Goal: Task Accomplishment & Management: Use online tool/utility

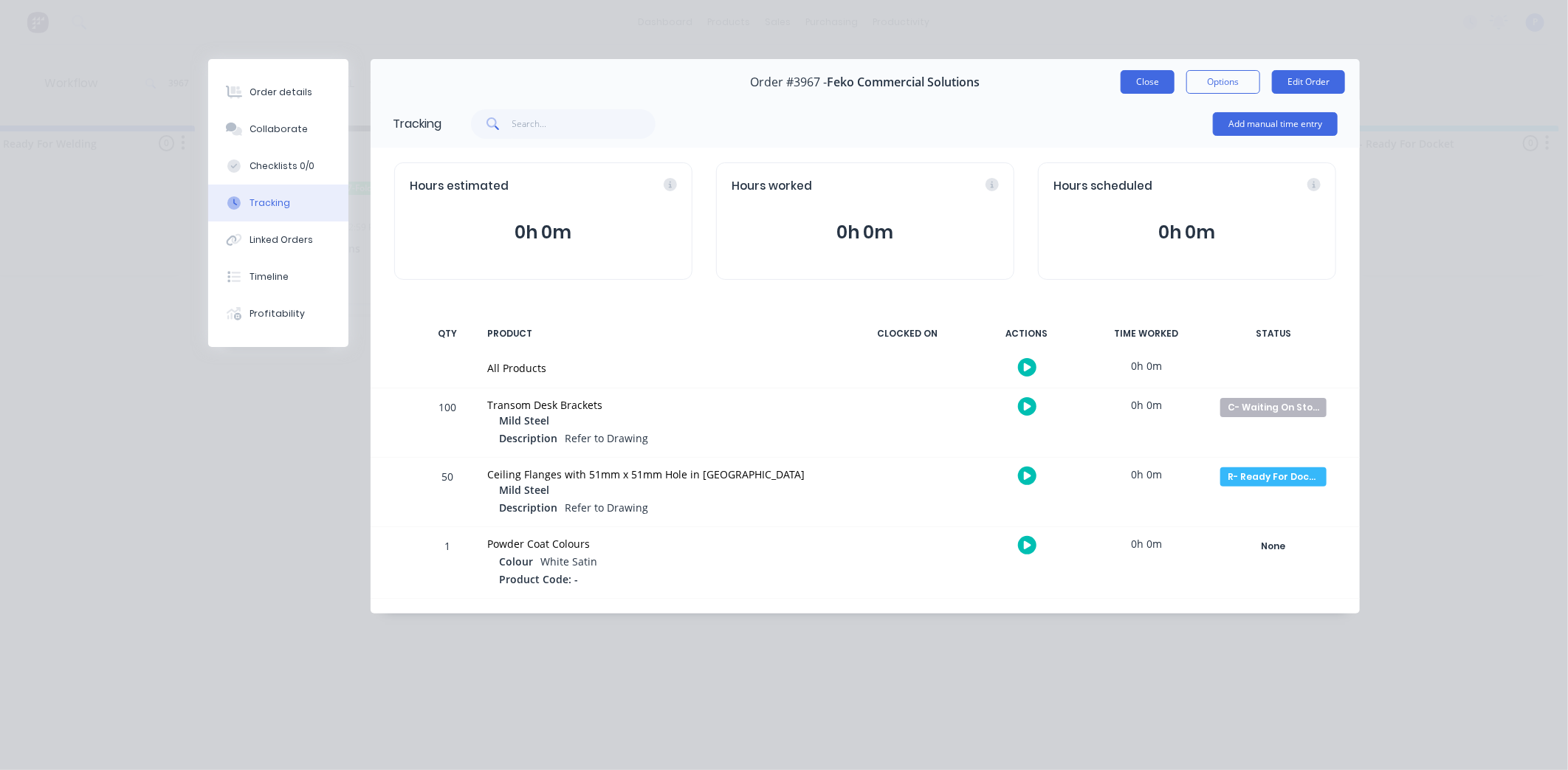
scroll to position [0, 3461]
click at [1148, 83] on button "Close" at bounding box center [1148, 81] width 54 height 23
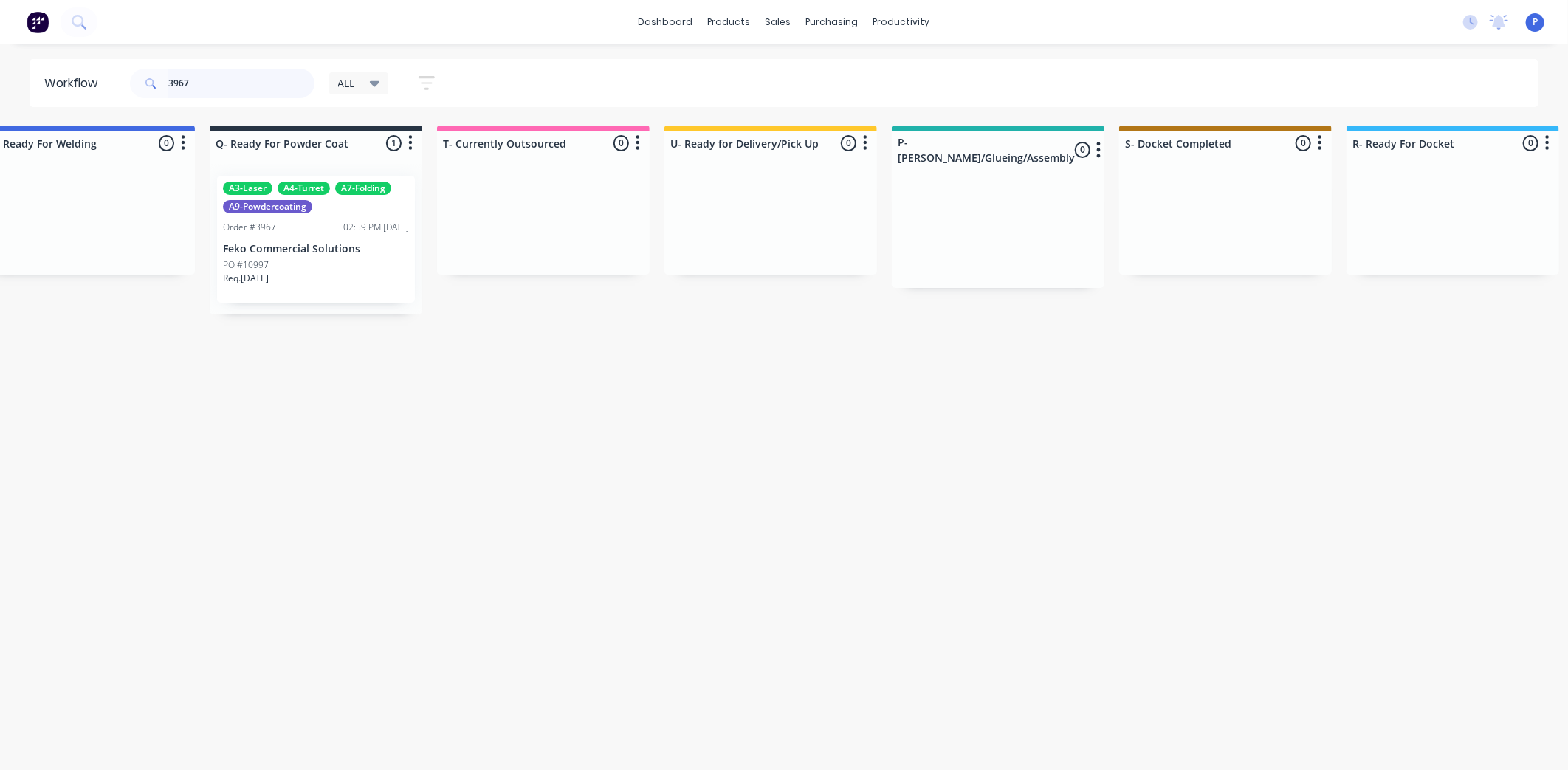
click at [256, 91] on input "3967" at bounding box center [241, 83] width 146 height 30
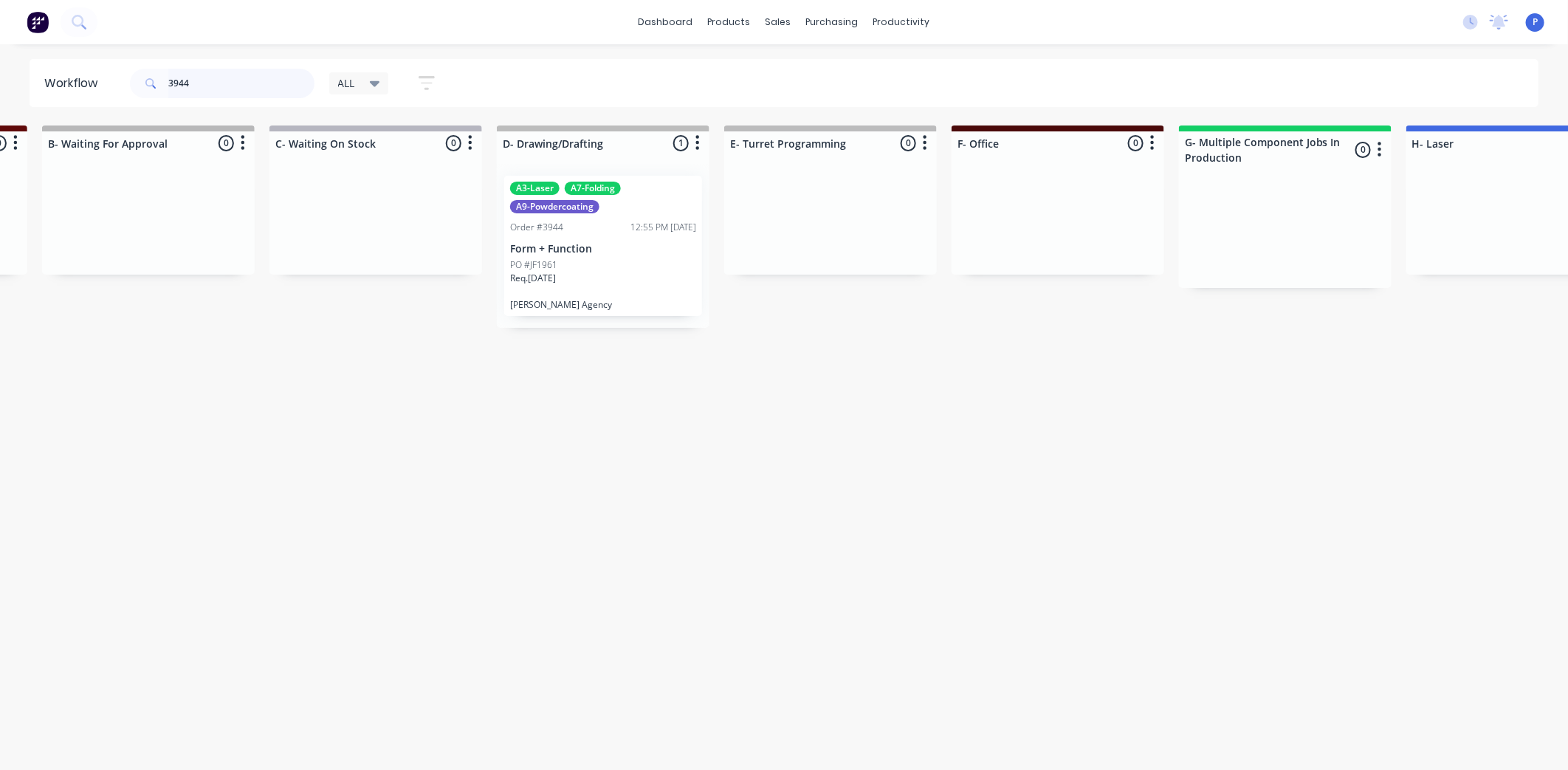
scroll to position [0, 475]
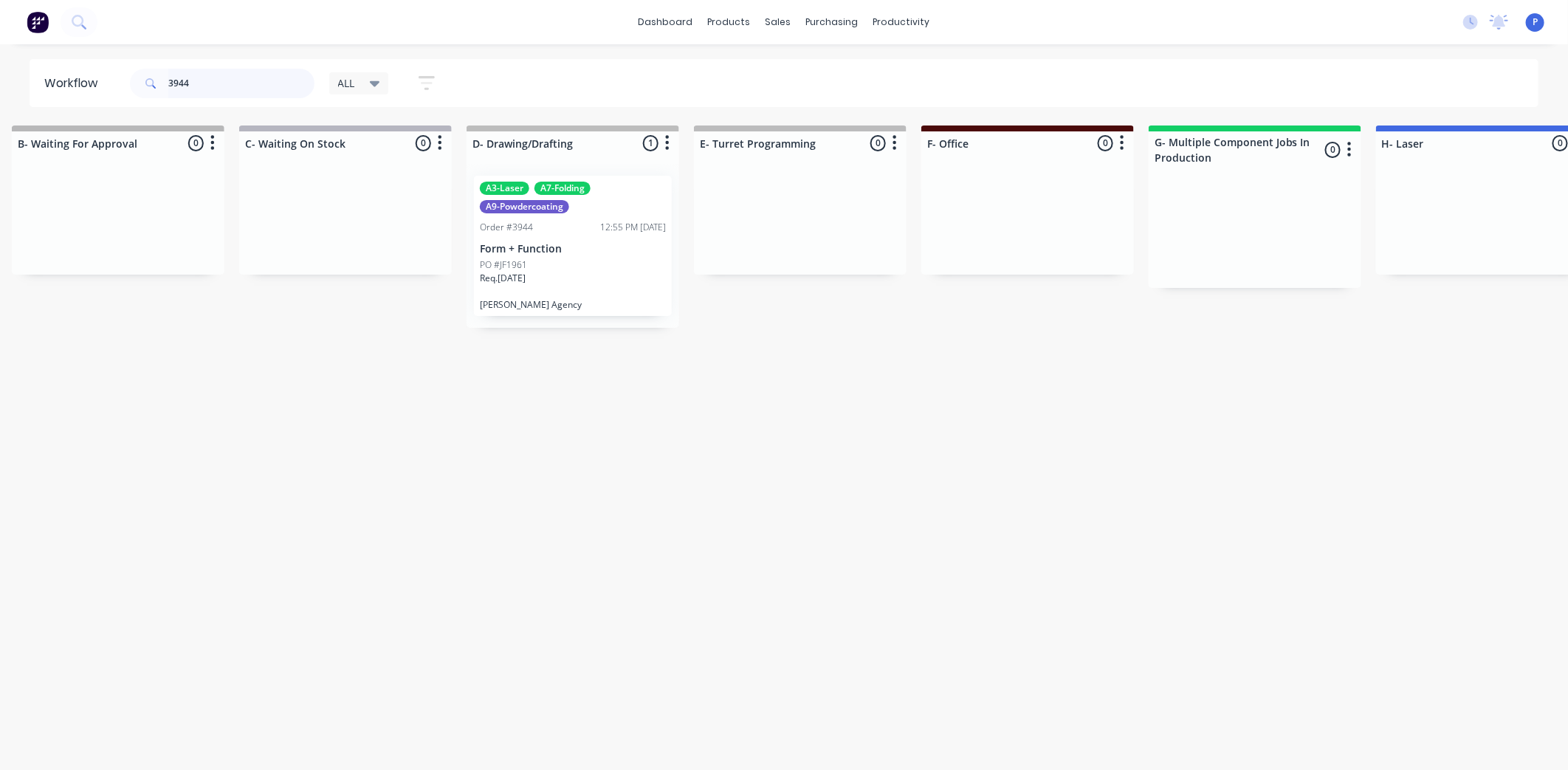
type input "3944"
click at [507, 230] on div "Order #3944" at bounding box center [506, 227] width 53 height 13
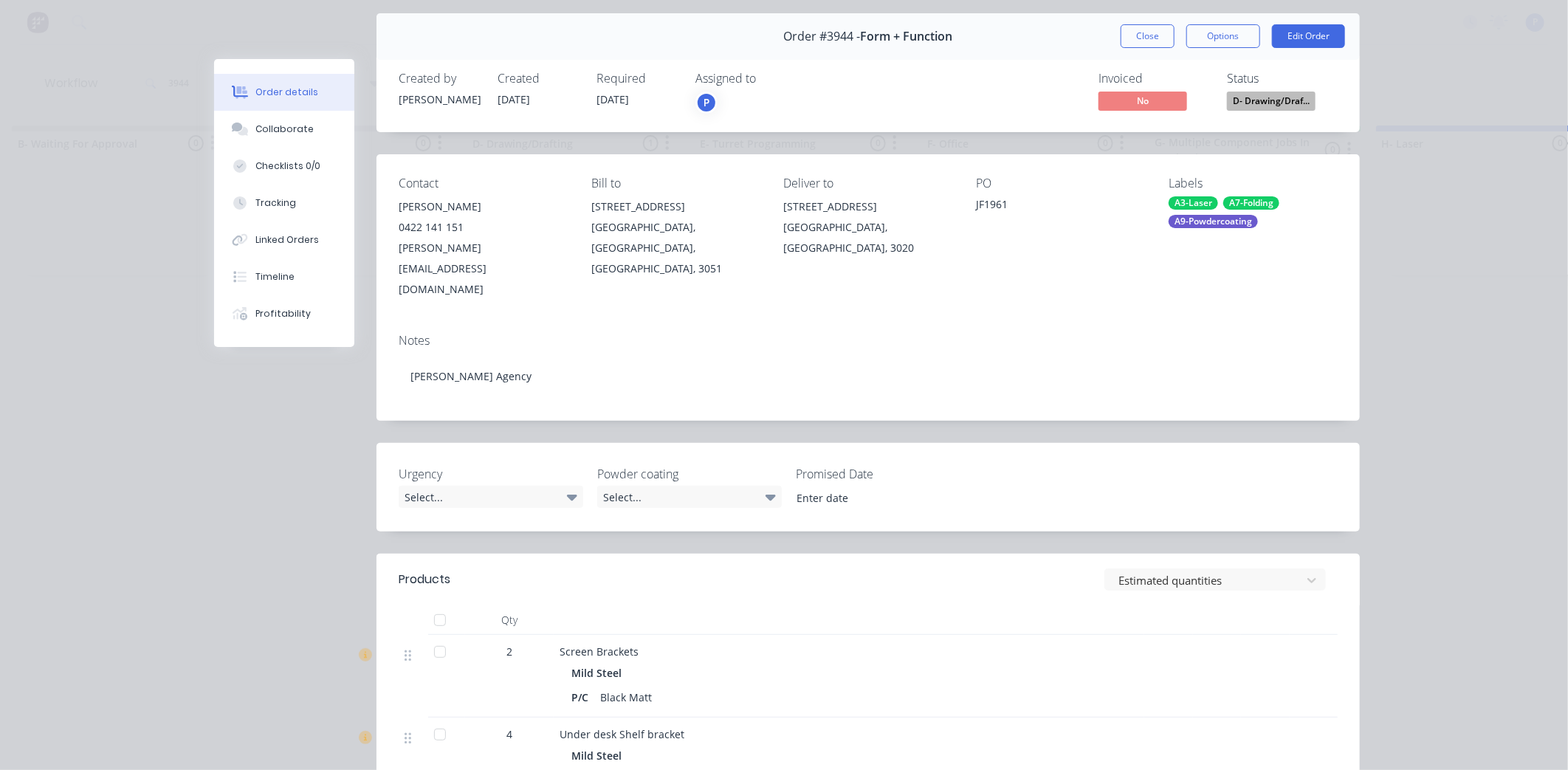
scroll to position [57, 0]
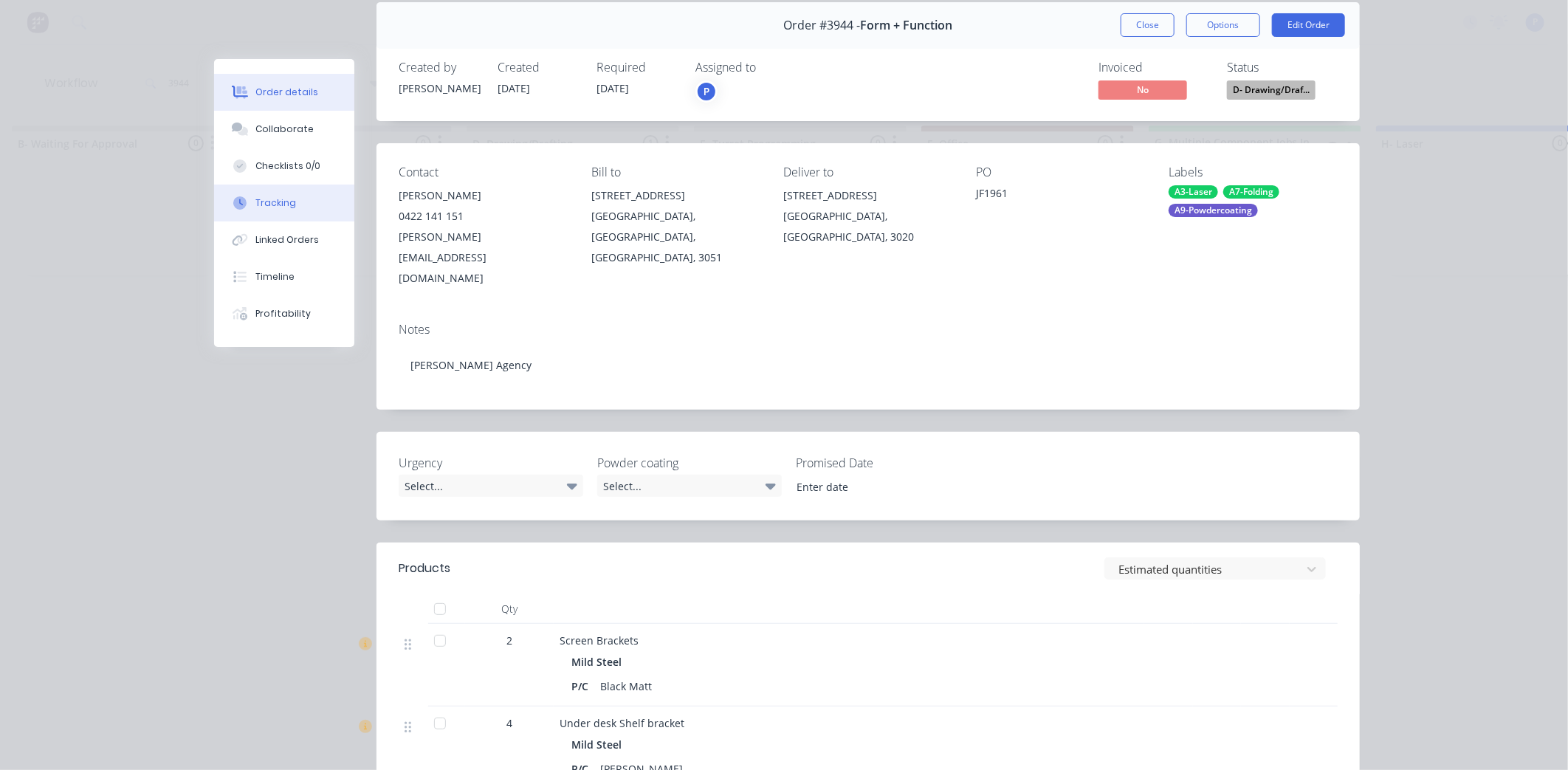
click at [293, 204] on button "Tracking" at bounding box center [284, 202] width 140 height 37
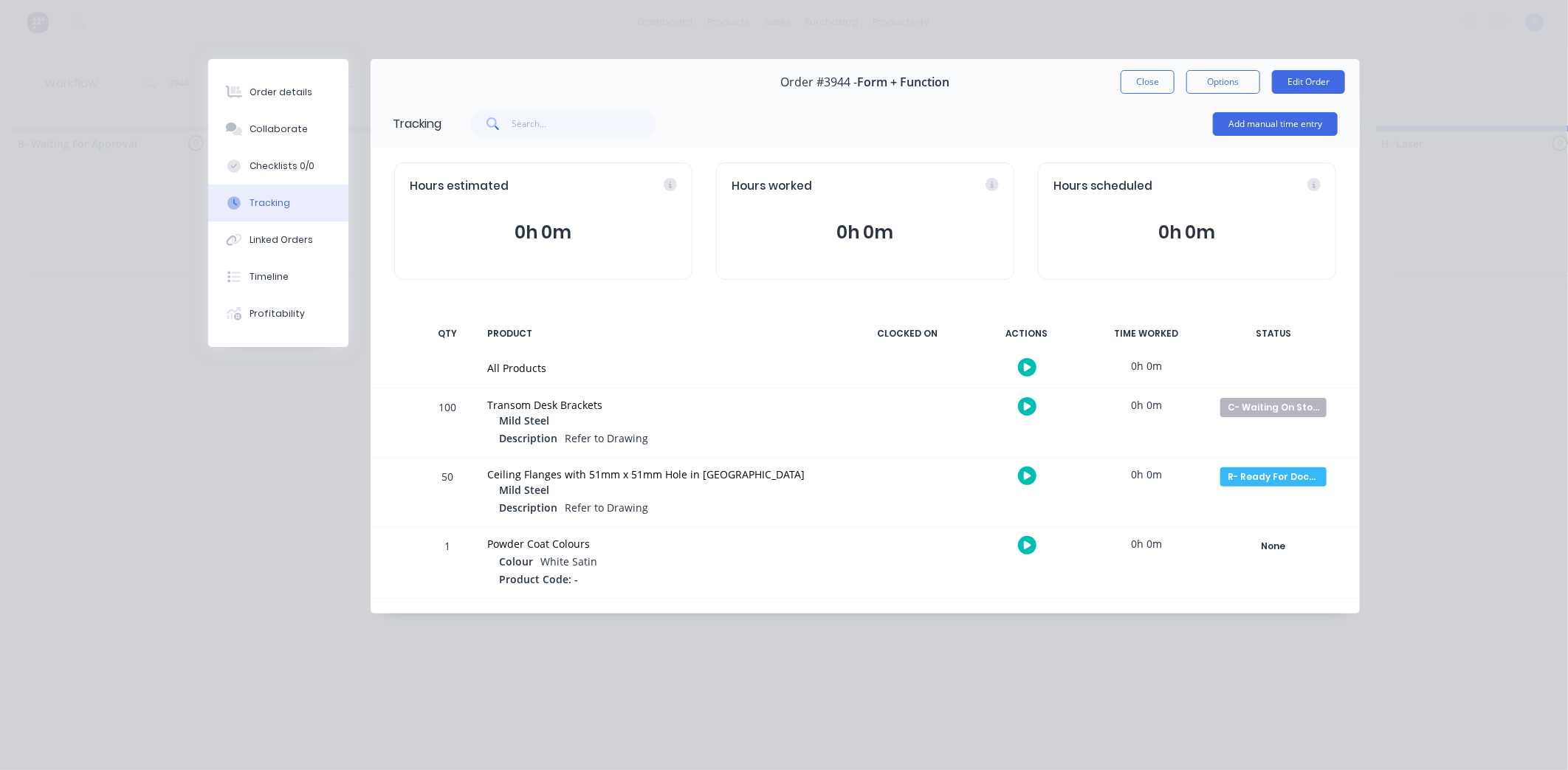
scroll to position [0, 0]
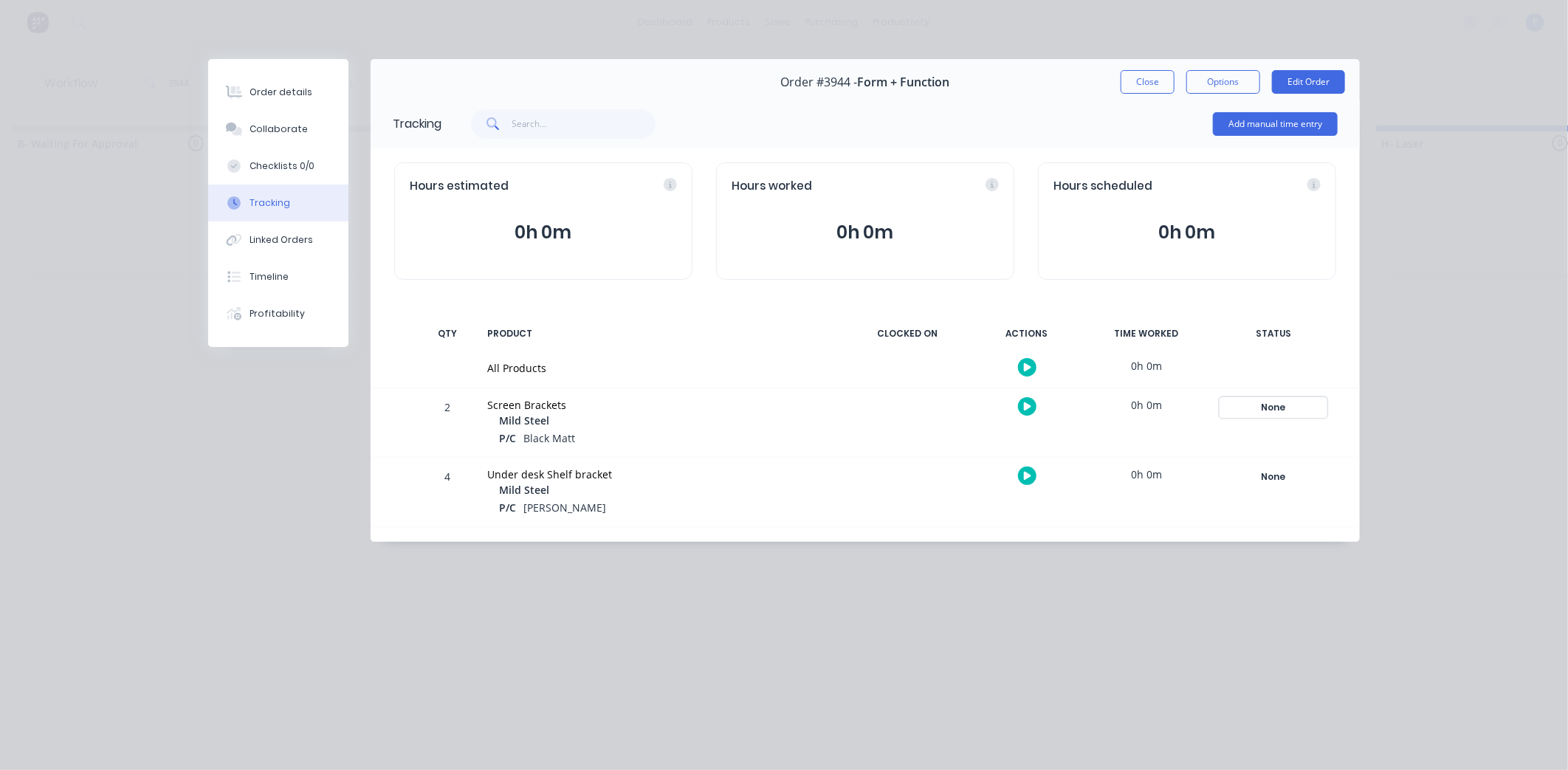
click at [1257, 411] on div "None" at bounding box center [1273, 407] width 106 height 19
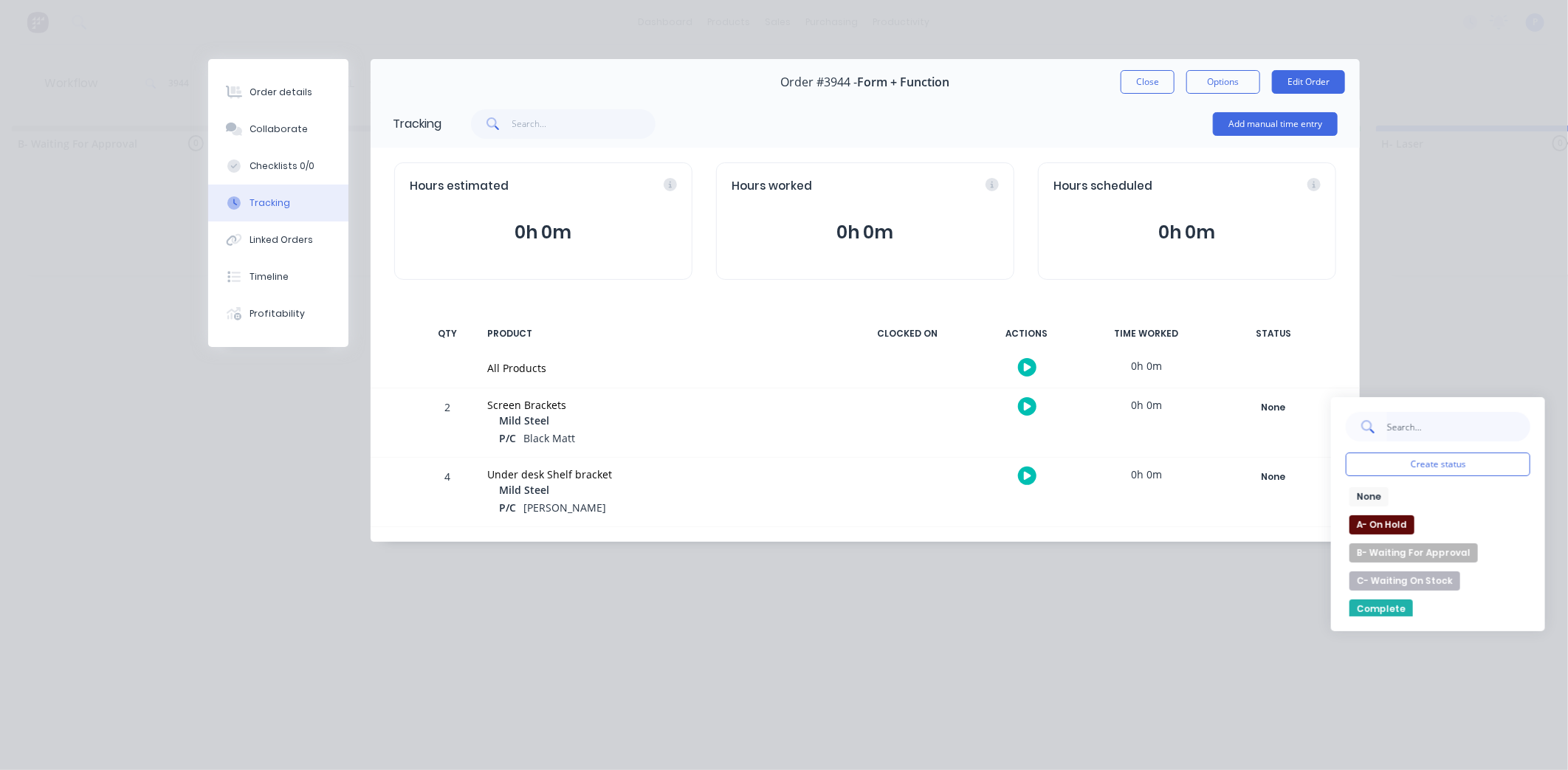
click at [1432, 438] on input "text" at bounding box center [1458, 427] width 144 height 30
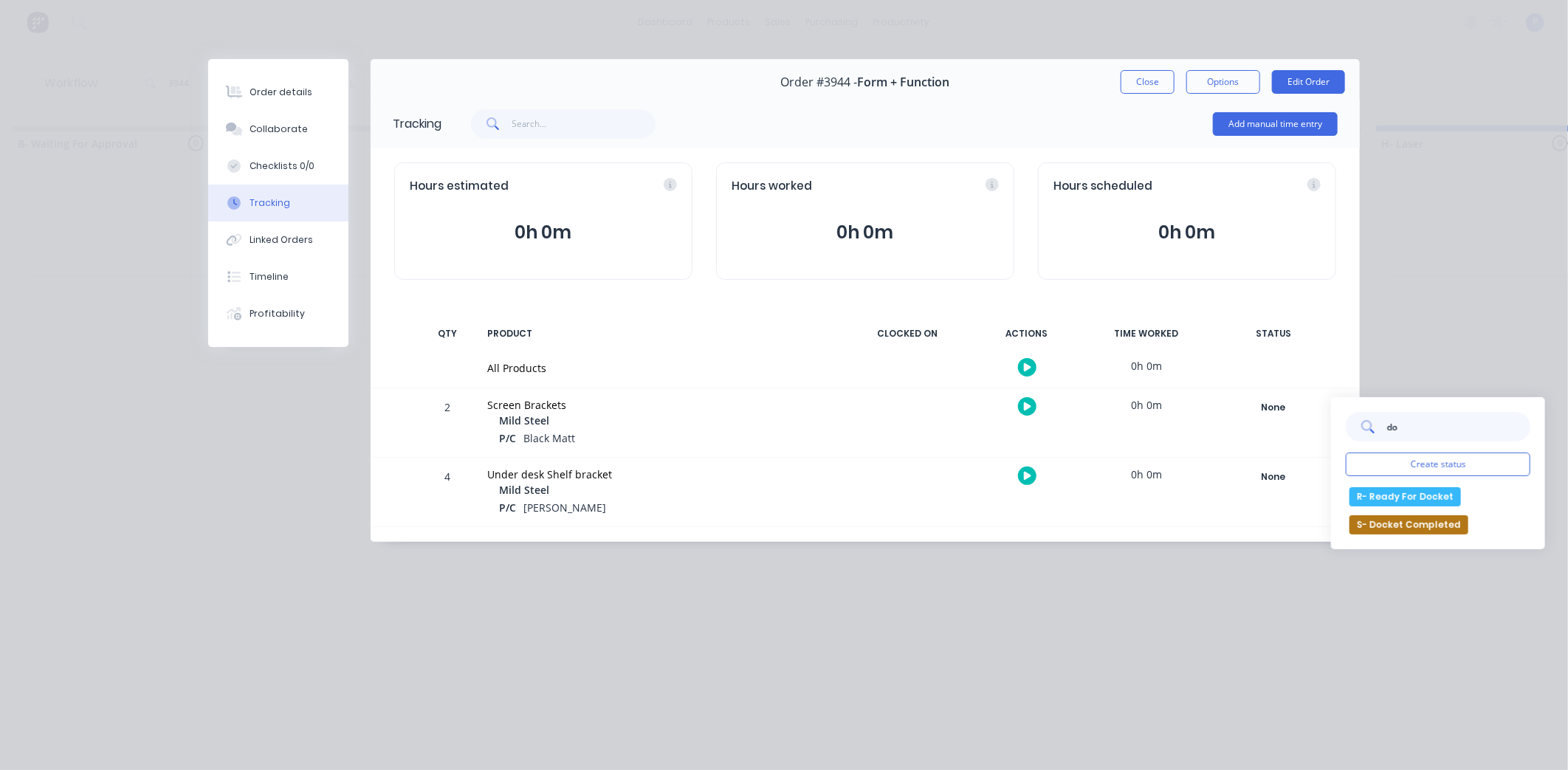
type input "do"
click at [1411, 481] on div "do Create status R- Ready For Docket S- Docket Completed" at bounding box center [1437, 473] width 214 height 152
click at [1400, 501] on button "R- Ready For Docket" at bounding box center [1405, 496] width 112 height 19
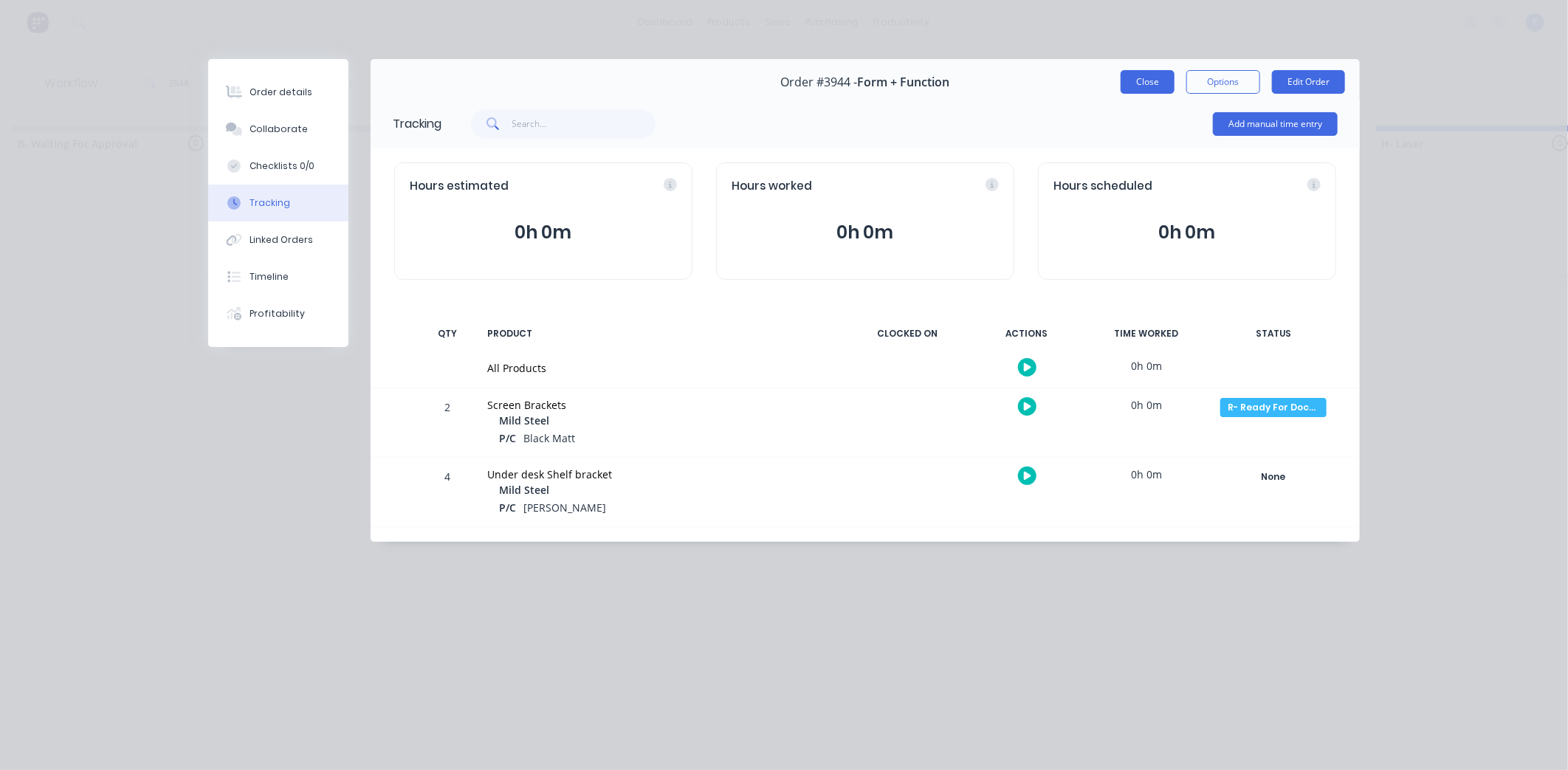
click at [1136, 89] on button "Close" at bounding box center [1148, 81] width 54 height 23
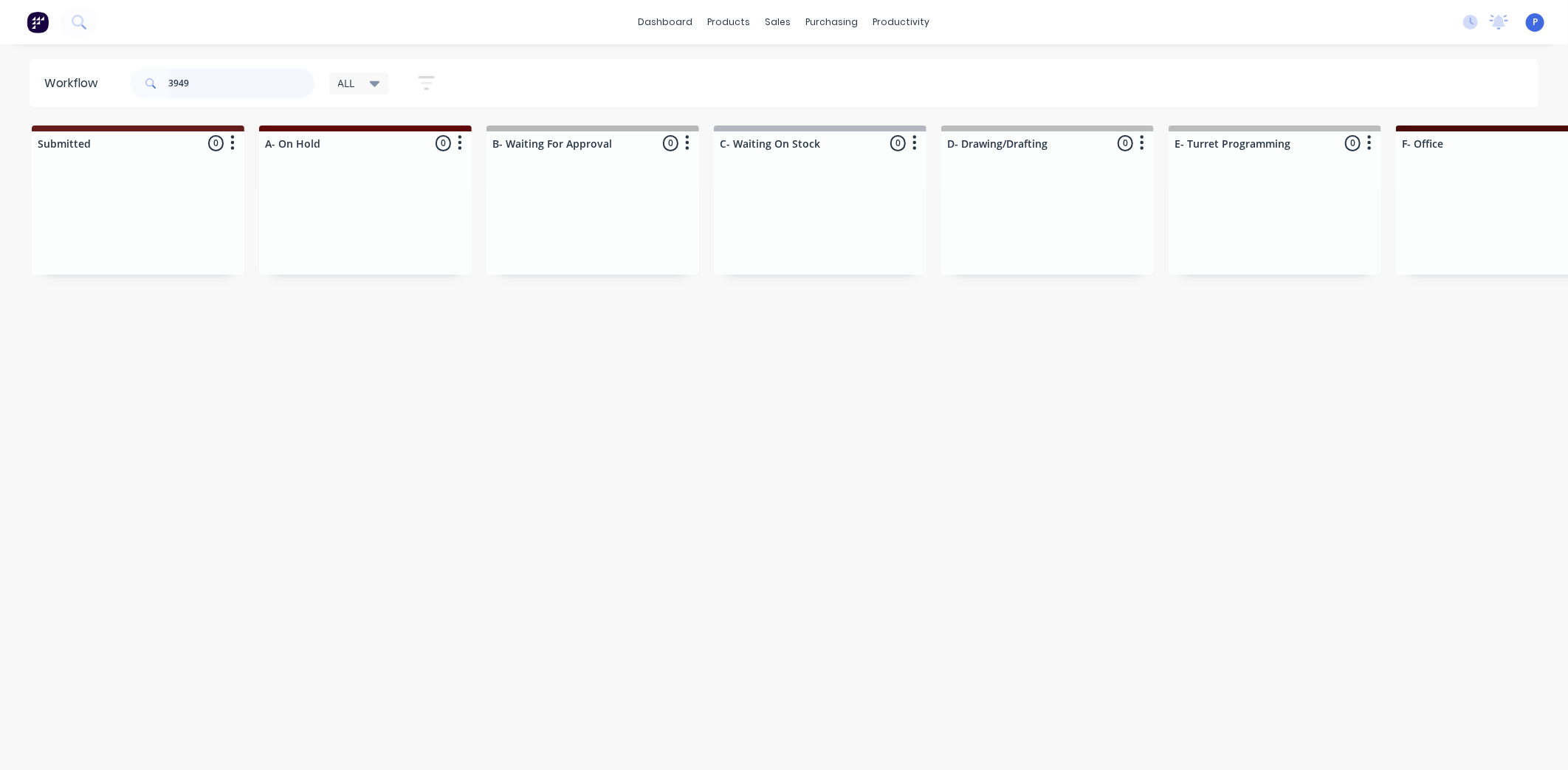
scroll to position [0, 1372]
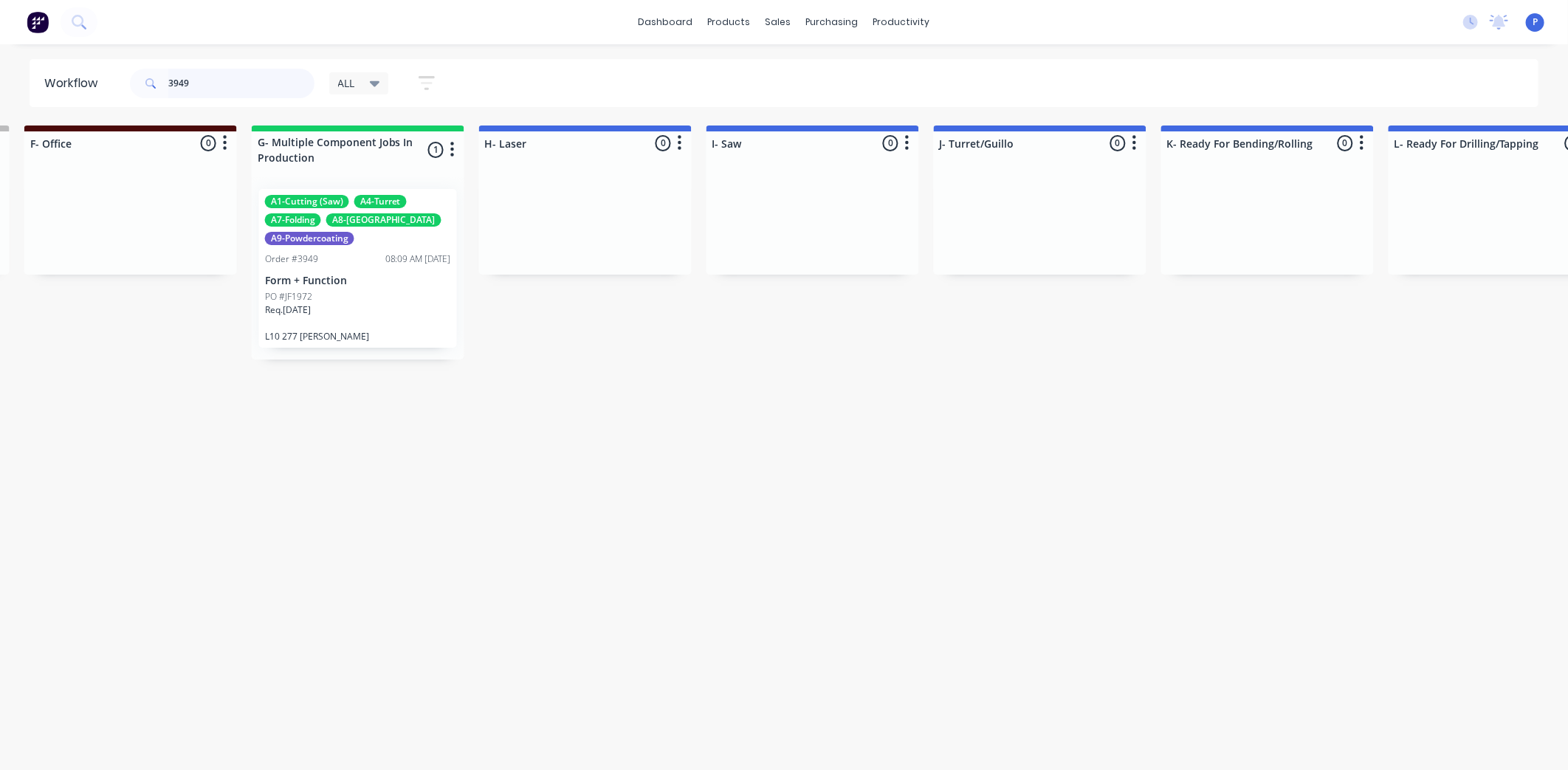
type input "3949"
click at [428, 310] on div "Req. [DATE]" at bounding box center [358, 316] width 186 height 25
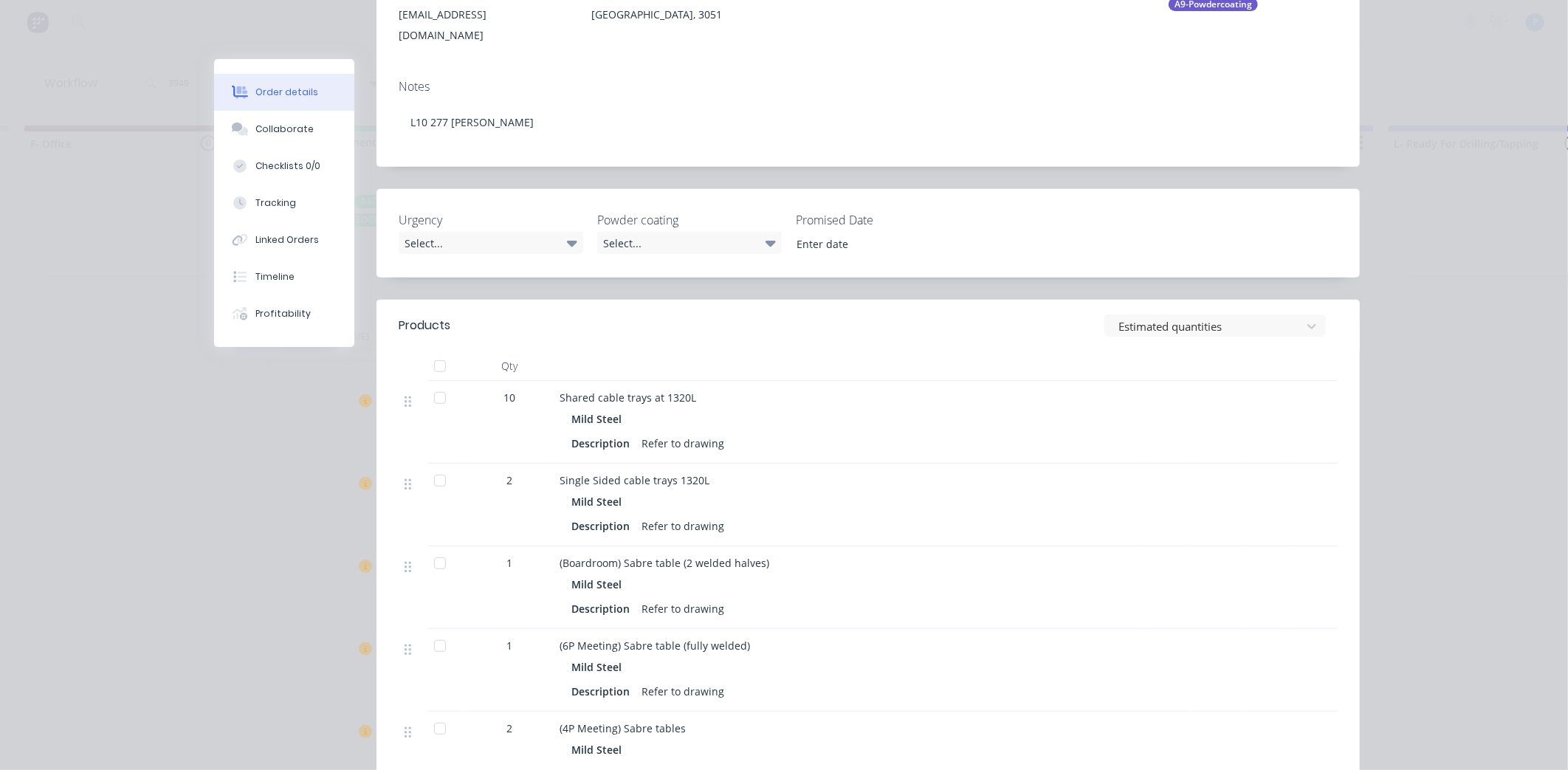
scroll to position [679, 0]
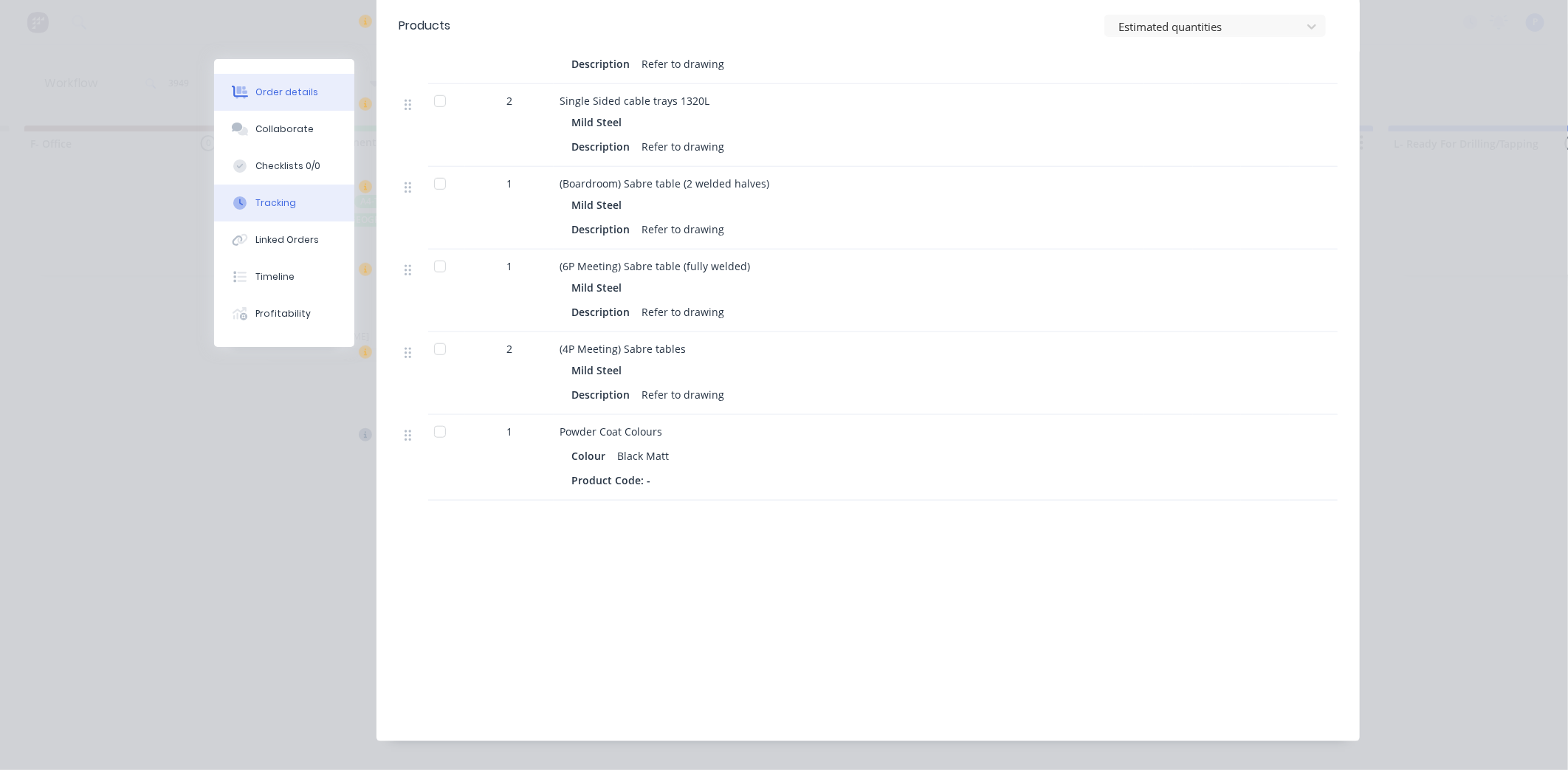
click at [264, 219] on button "Tracking" at bounding box center [284, 202] width 140 height 37
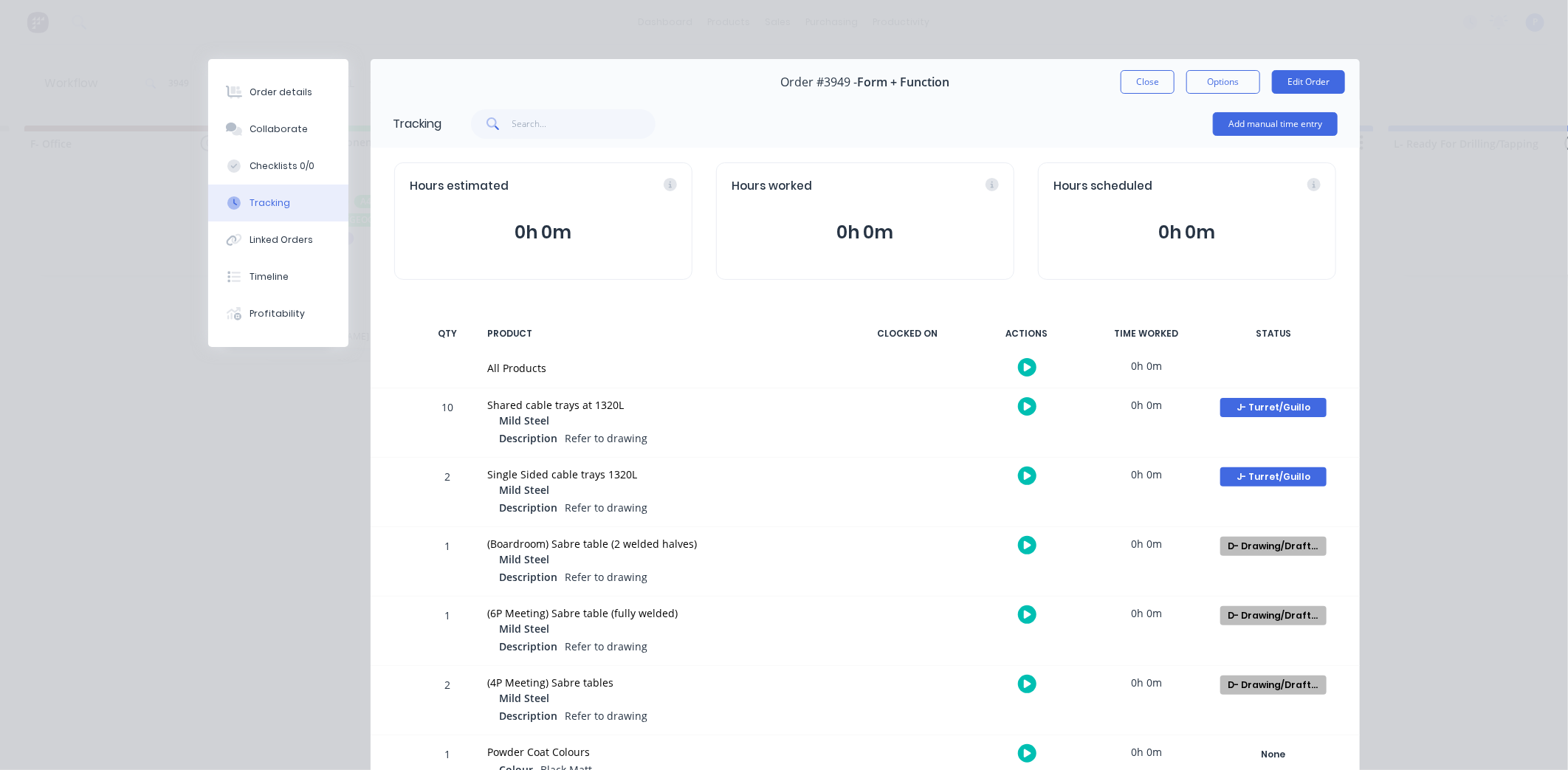
scroll to position [97, 0]
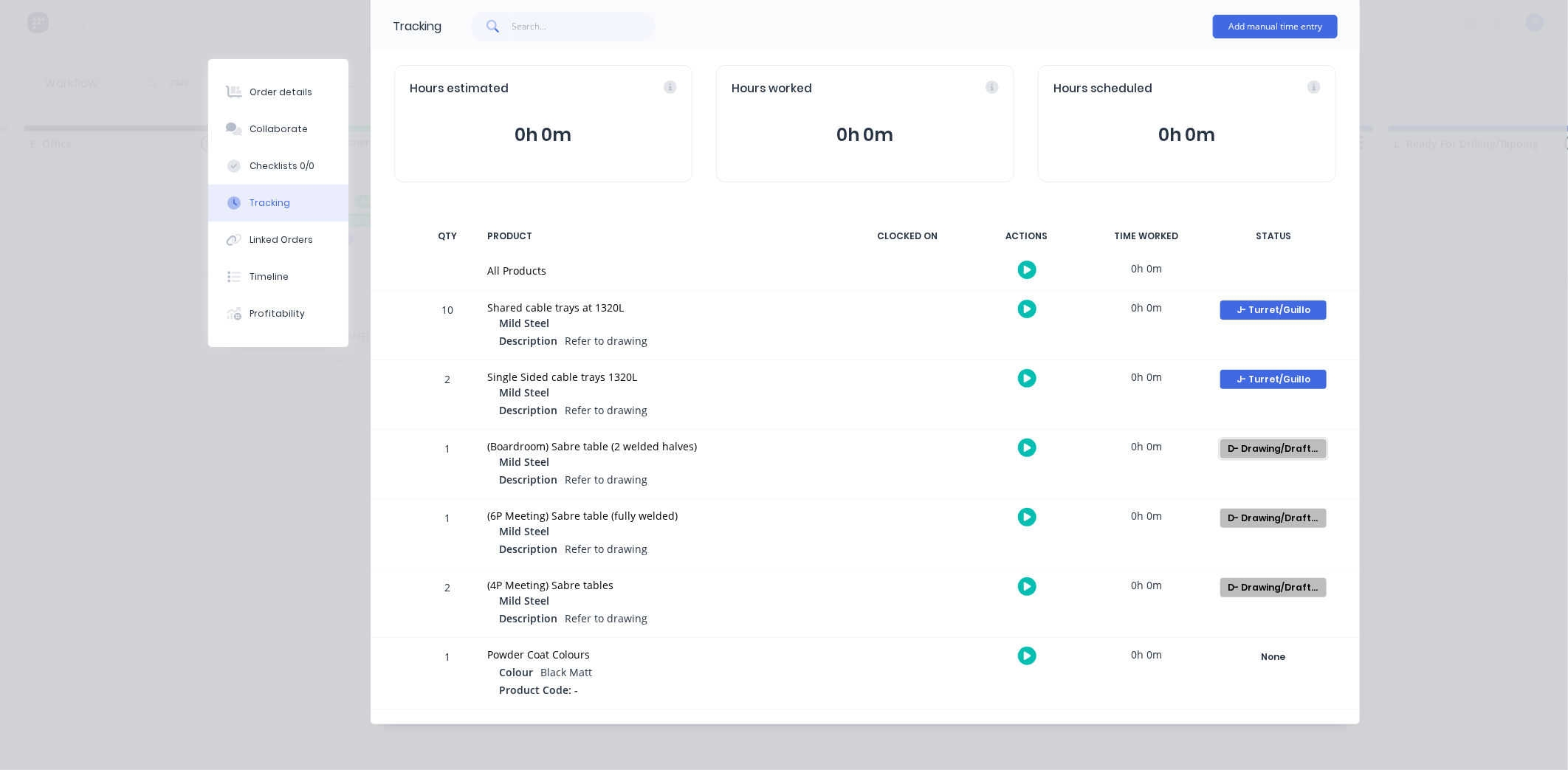
click at [1293, 442] on div "D- Drawing/Drafting" at bounding box center [1273, 448] width 106 height 19
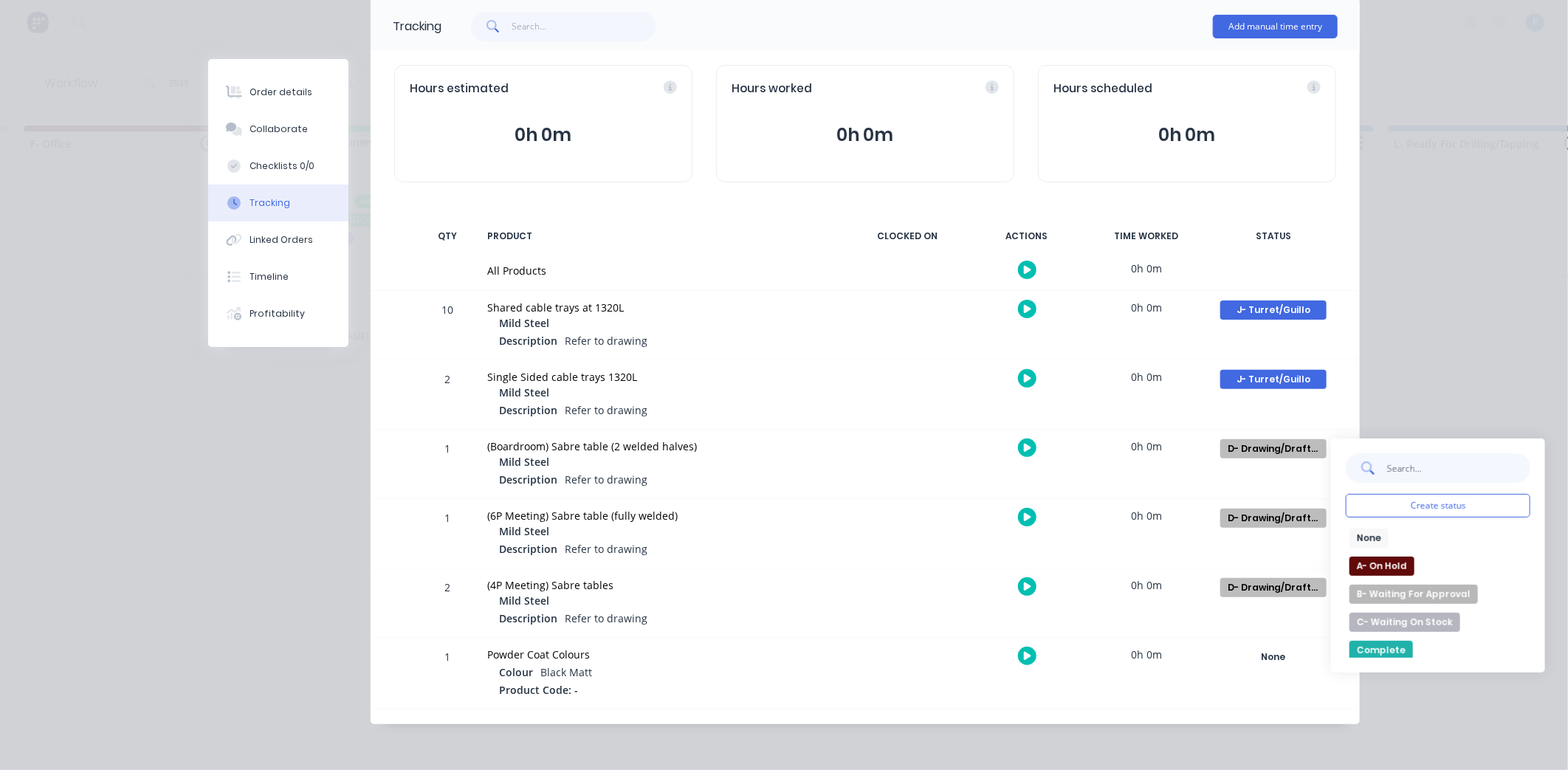
click at [1409, 472] on input "text" at bounding box center [1458, 468] width 144 height 30
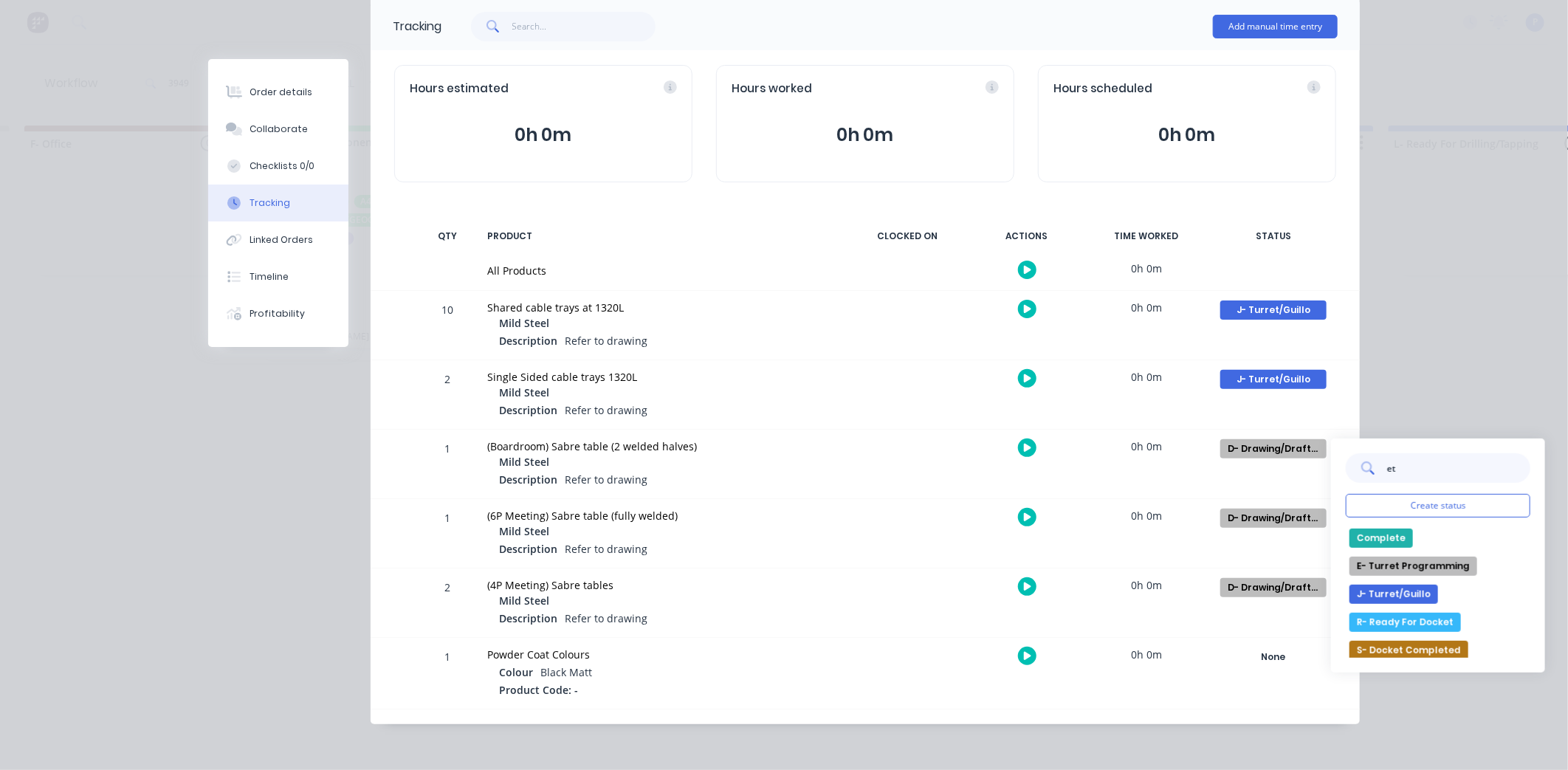
type input "et"
click at [1394, 622] on button "R- Ready For Docket" at bounding box center [1405, 622] width 112 height 19
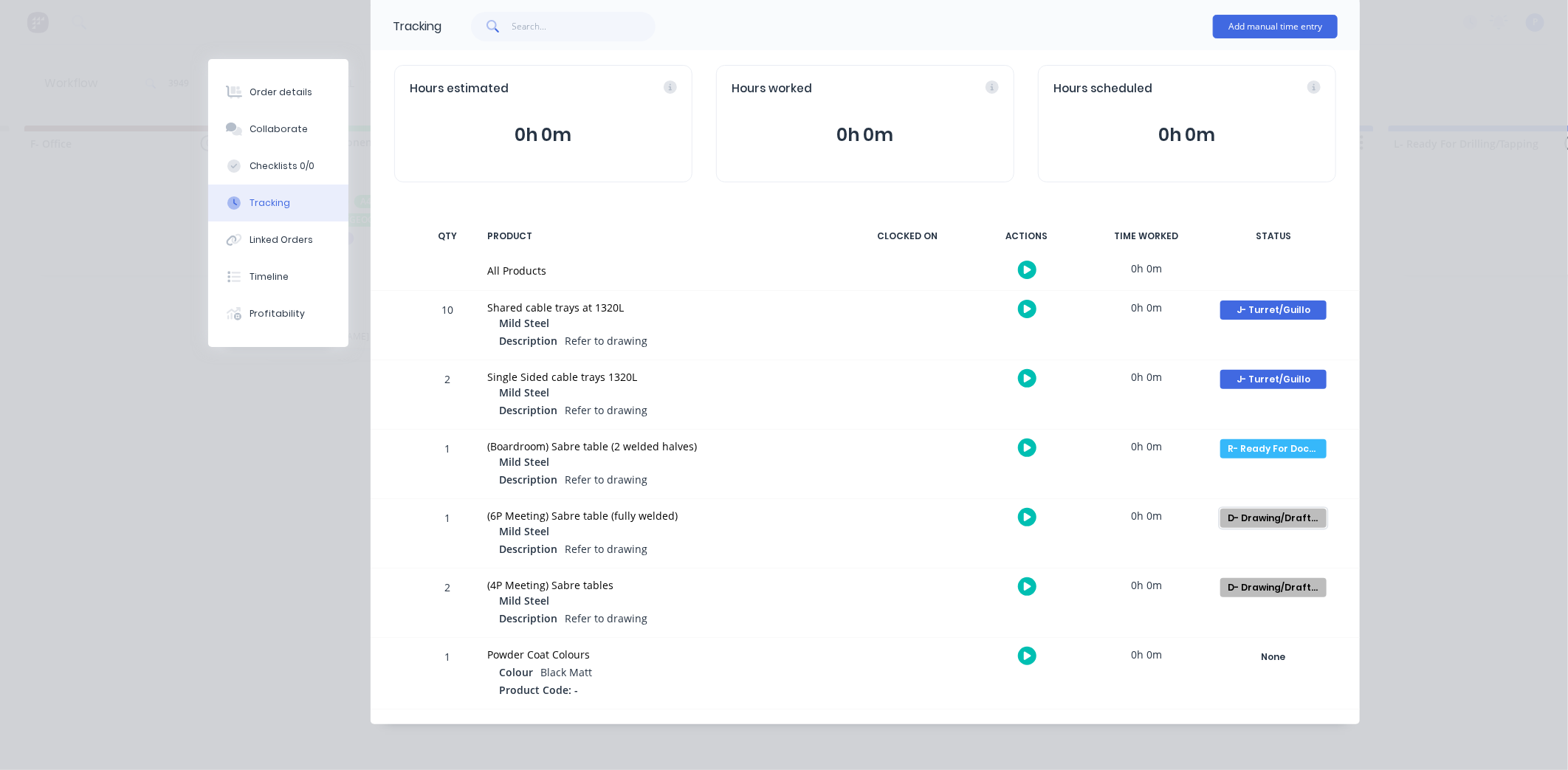
click at [1254, 514] on div "D- Drawing/Drafting" at bounding box center [1273, 518] width 106 height 19
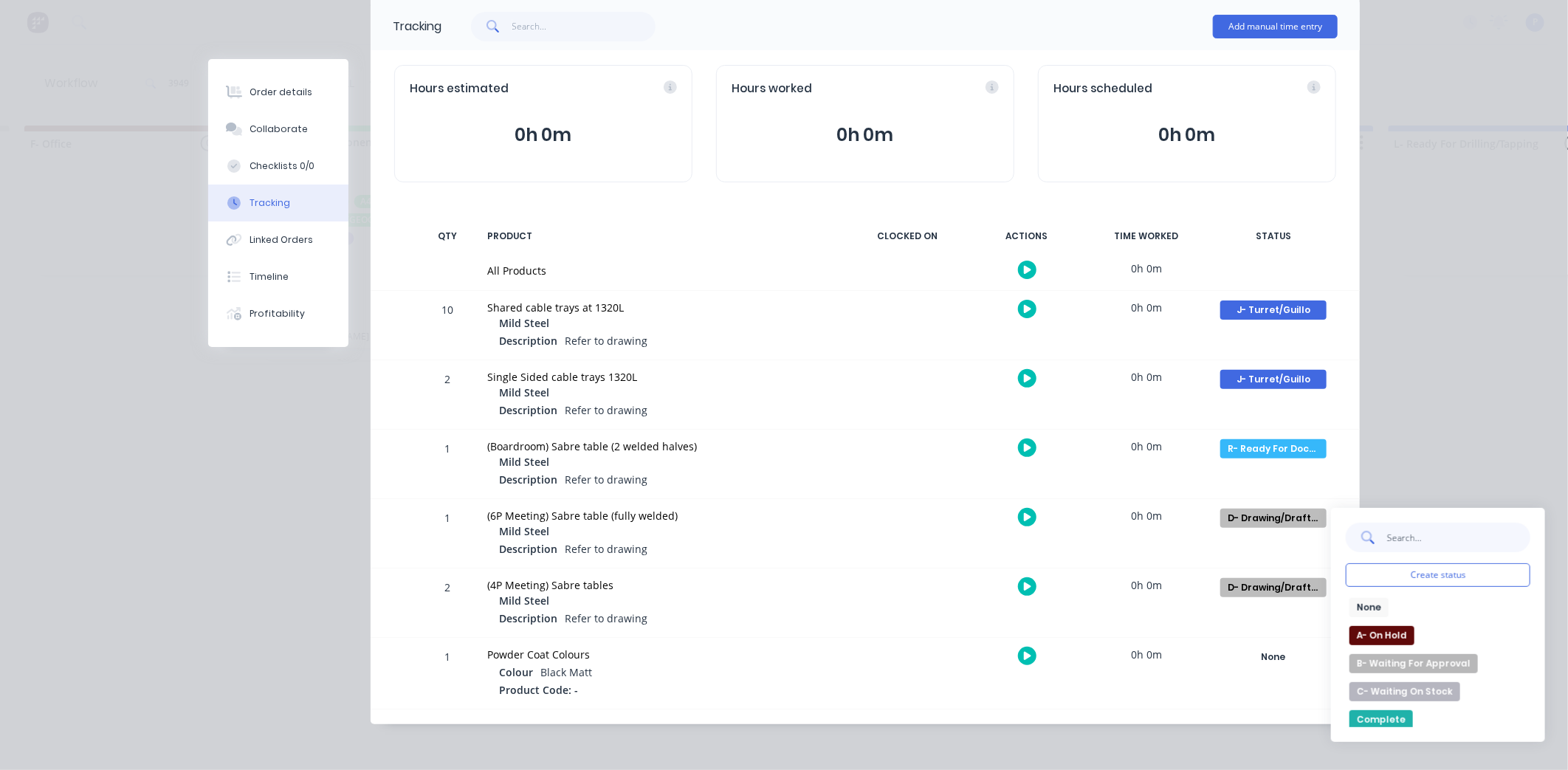
click at [1441, 535] on input "text" at bounding box center [1458, 537] width 144 height 30
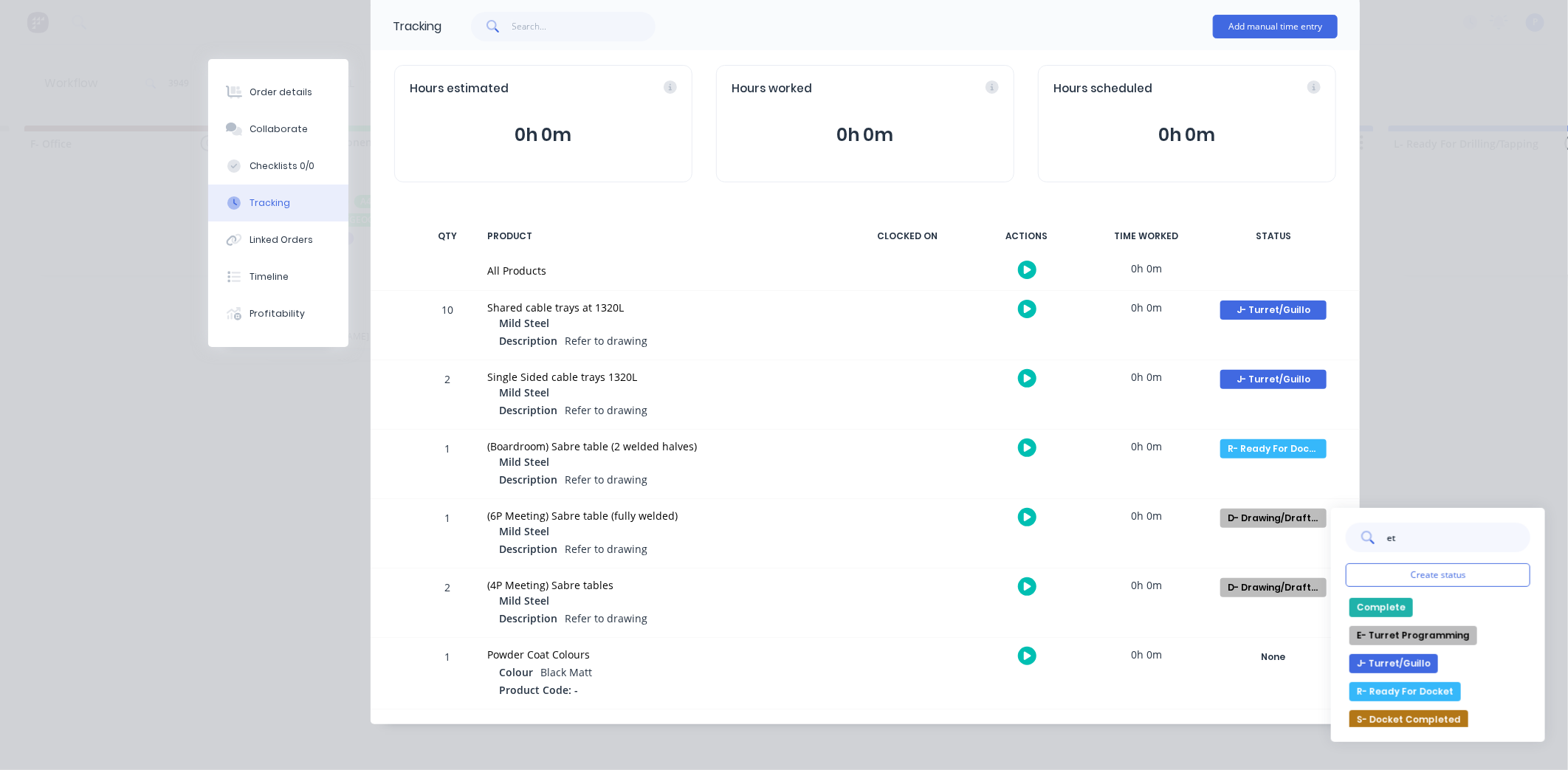
type input "et"
click at [1407, 698] on button "R- Ready For Docket" at bounding box center [1405, 691] width 112 height 19
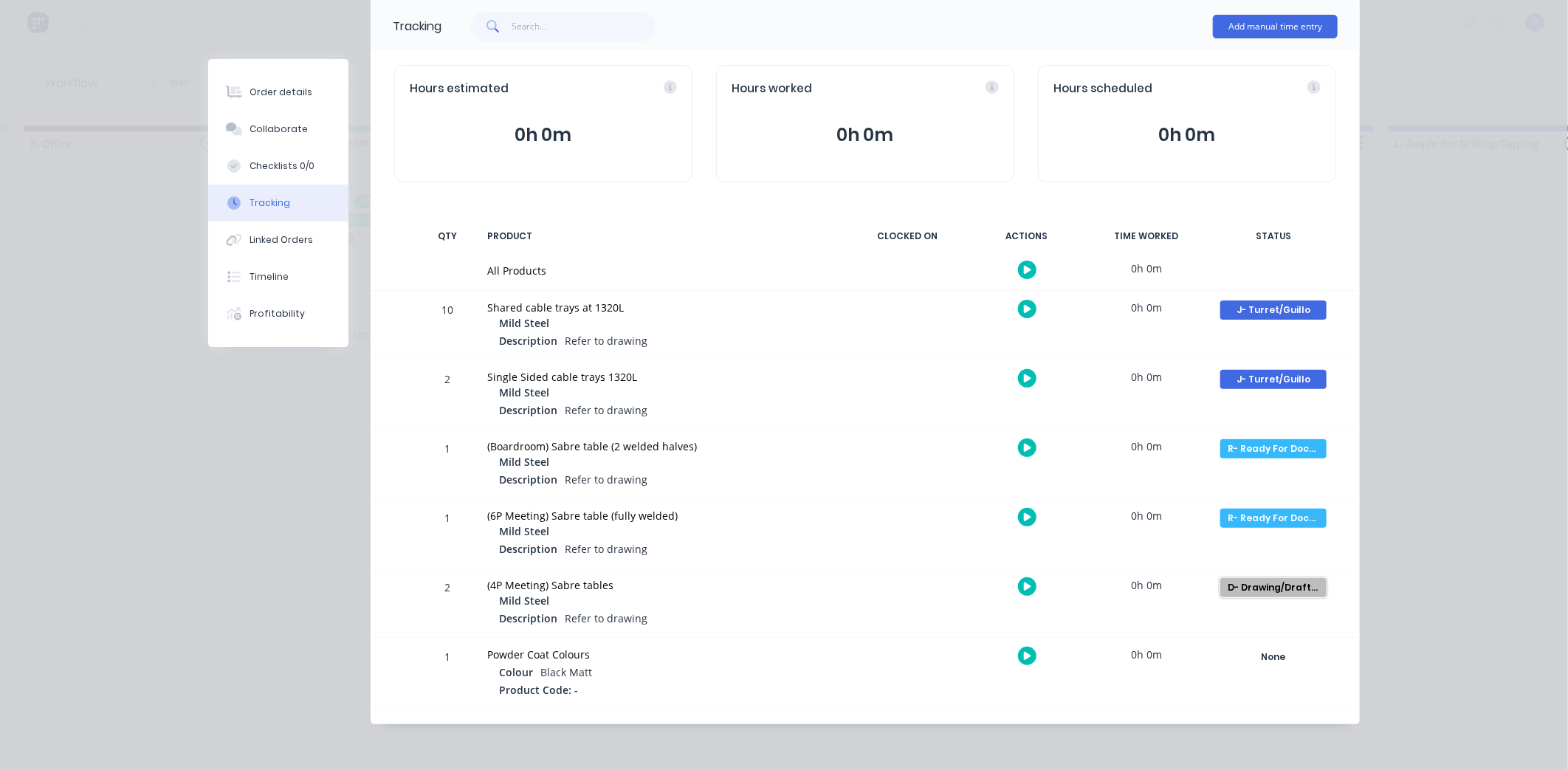
click at [1282, 594] on div "D- Drawing/Drafting" at bounding box center [1273, 587] width 106 height 19
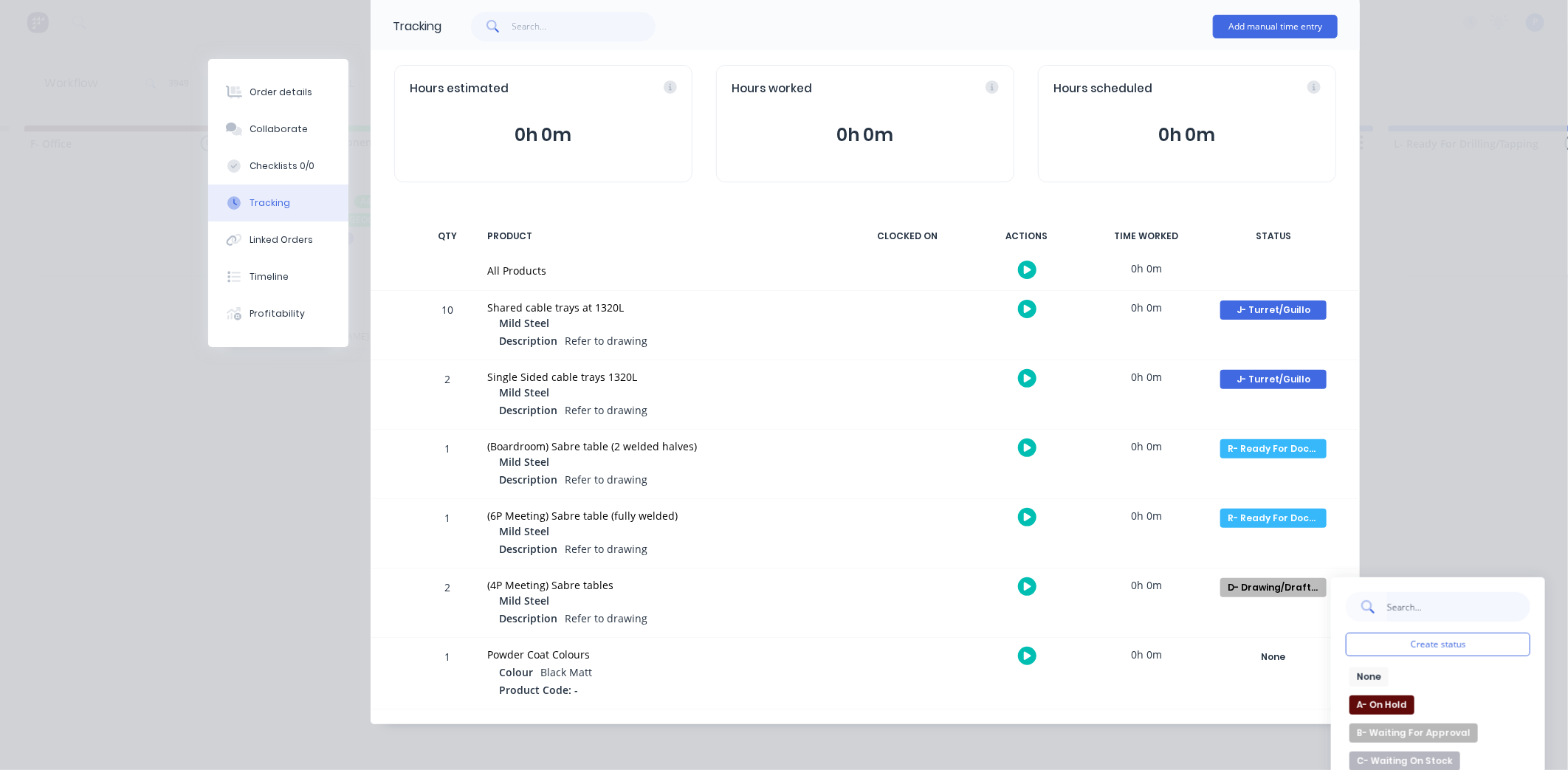
click at [1484, 607] on input "text" at bounding box center [1458, 606] width 144 height 30
type input "et"
click at [1392, 751] on button "R- Ready For Docket" at bounding box center [1405, 760] width 112 height 19
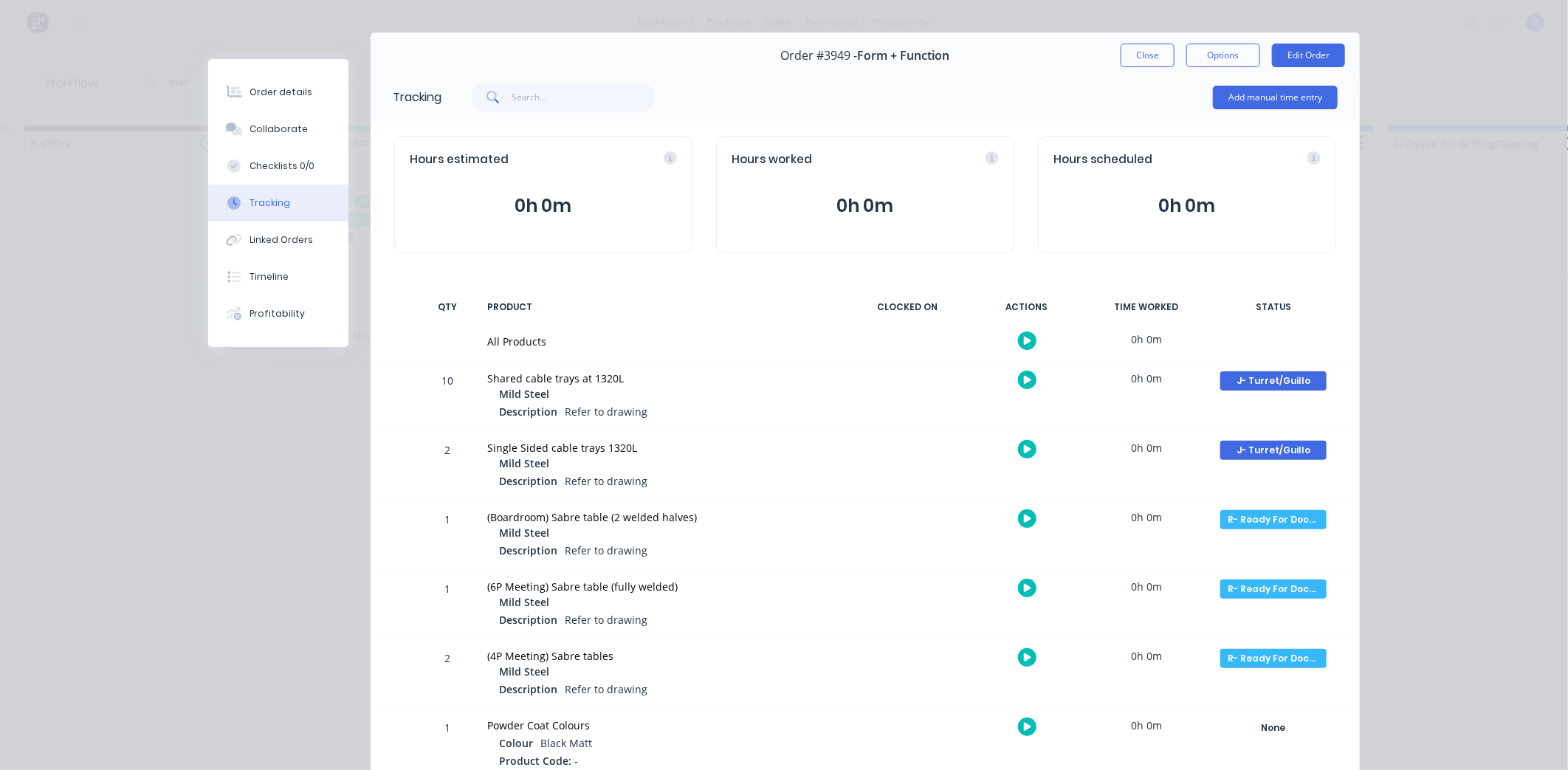
scroll to position [16, 0]
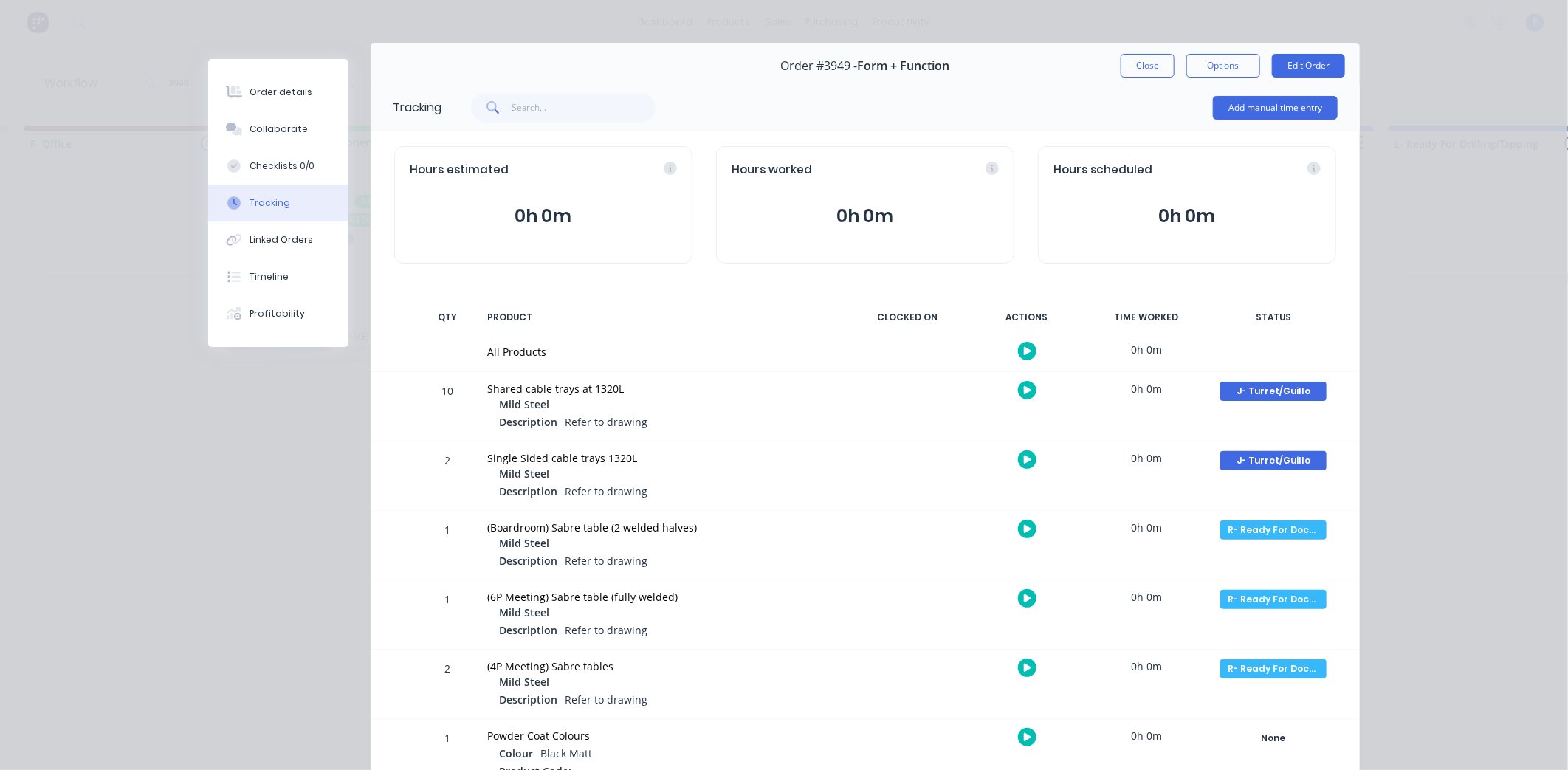
click at [1132, 90] on div "Add manual time entry" at bounding box center [890, 108] width 896 height 45
click at [1135, 83] on div "Tracking Add manual time entry" at bounding box center [865, 107] width 989 height 48
click at [1133, 76] on button "Close" at bounding box center [1148, 65] width 54 height 23
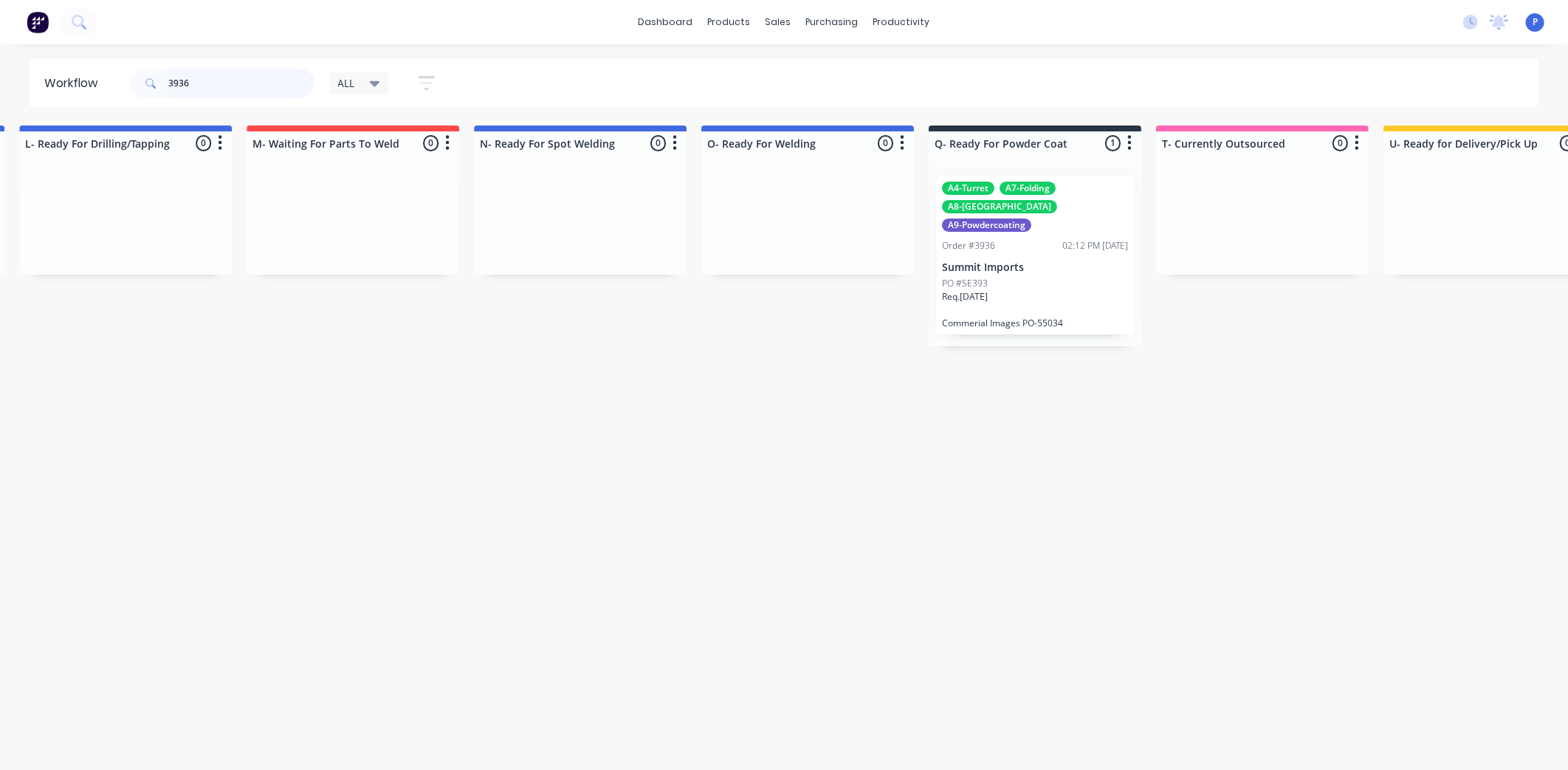
scroll to position [0, 2921]
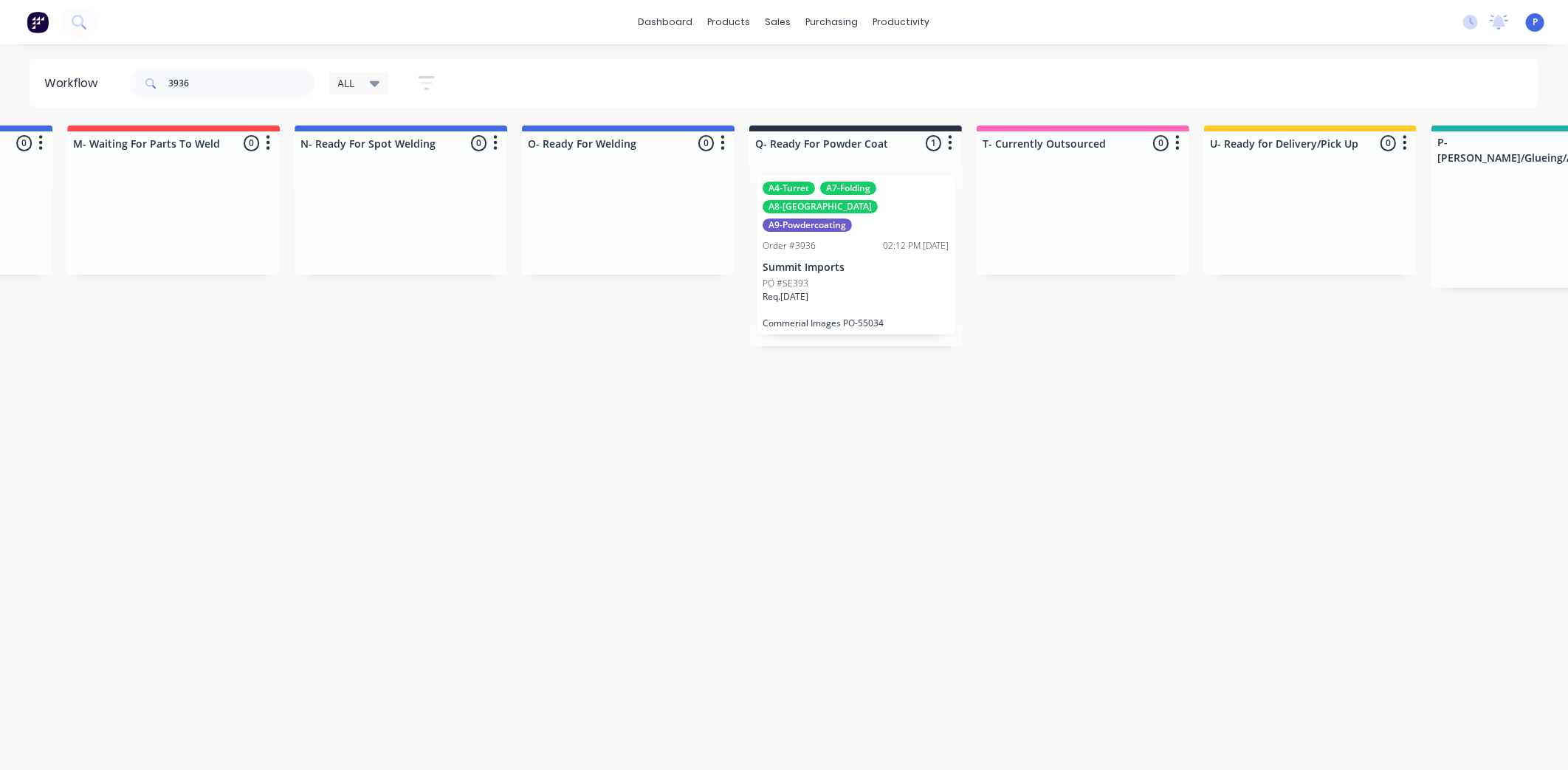
click at [813, 277] on div "PO #SE393" at bounding box center [856, 283] width 186 height 13
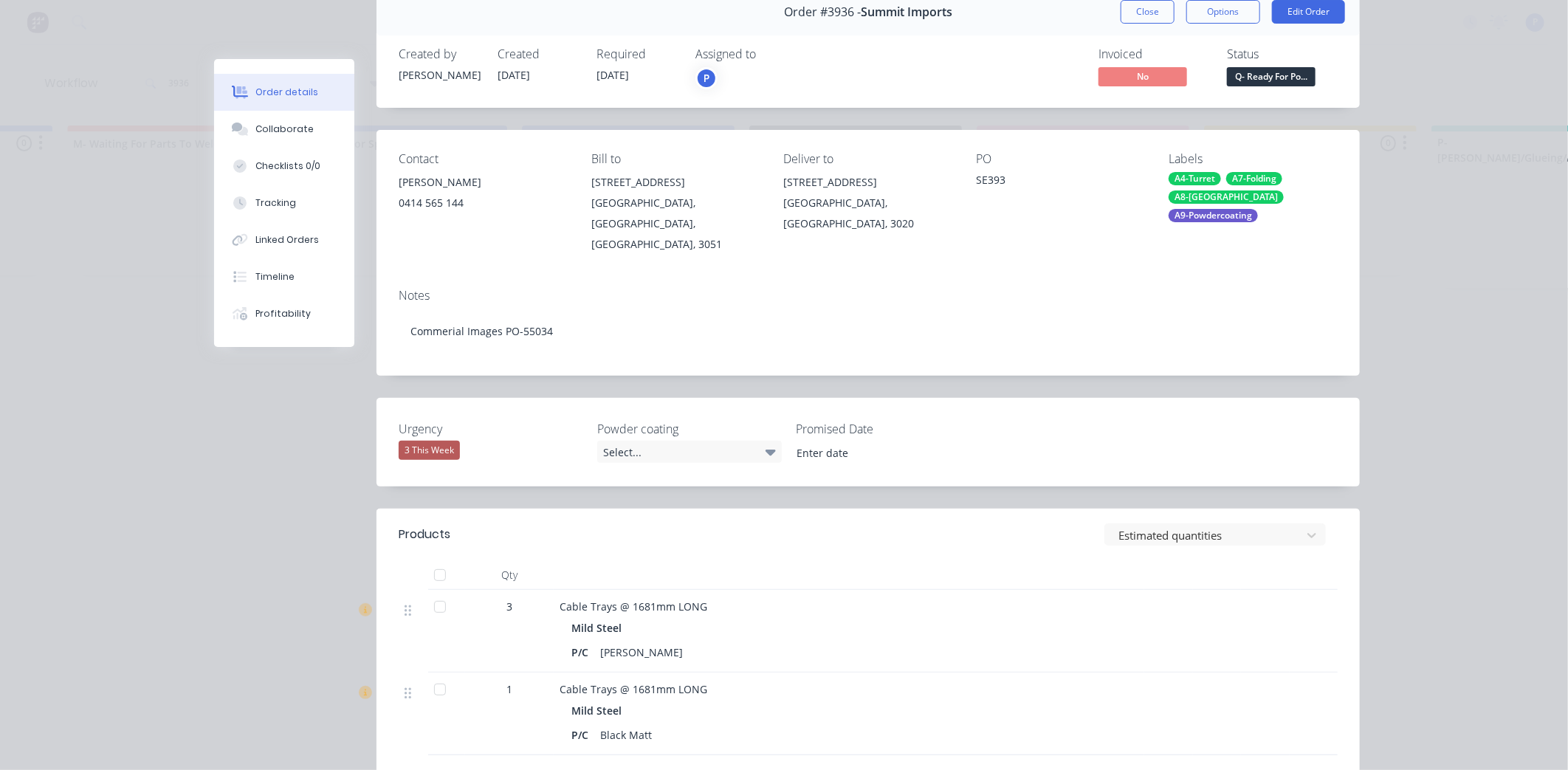
scroll to position [72, 0]
click at [1267, 85] on button "Q- Ready For Po..." at bounding box center [1271, 76] width 89 height 22
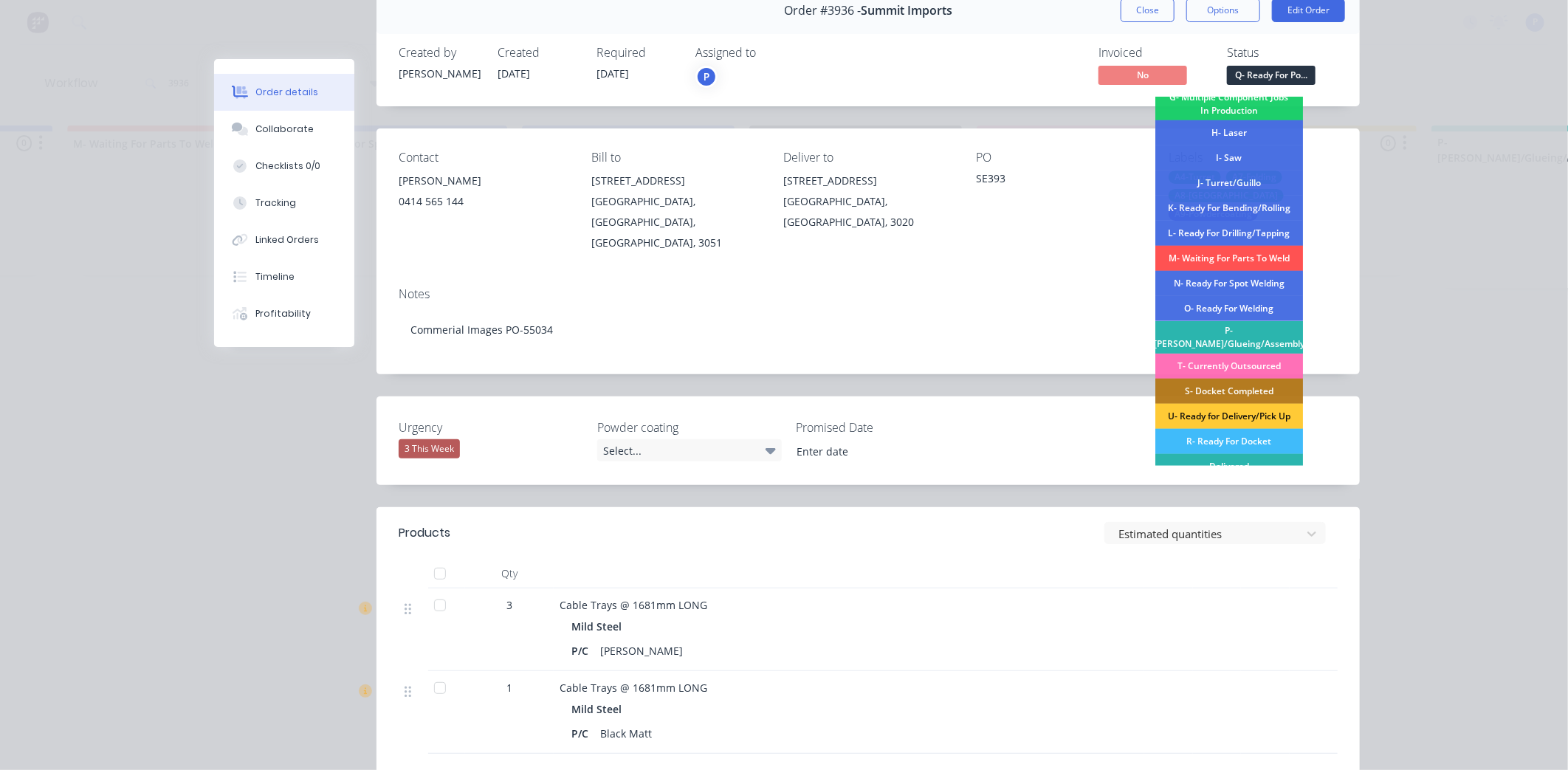
scroll to position [223, 0]
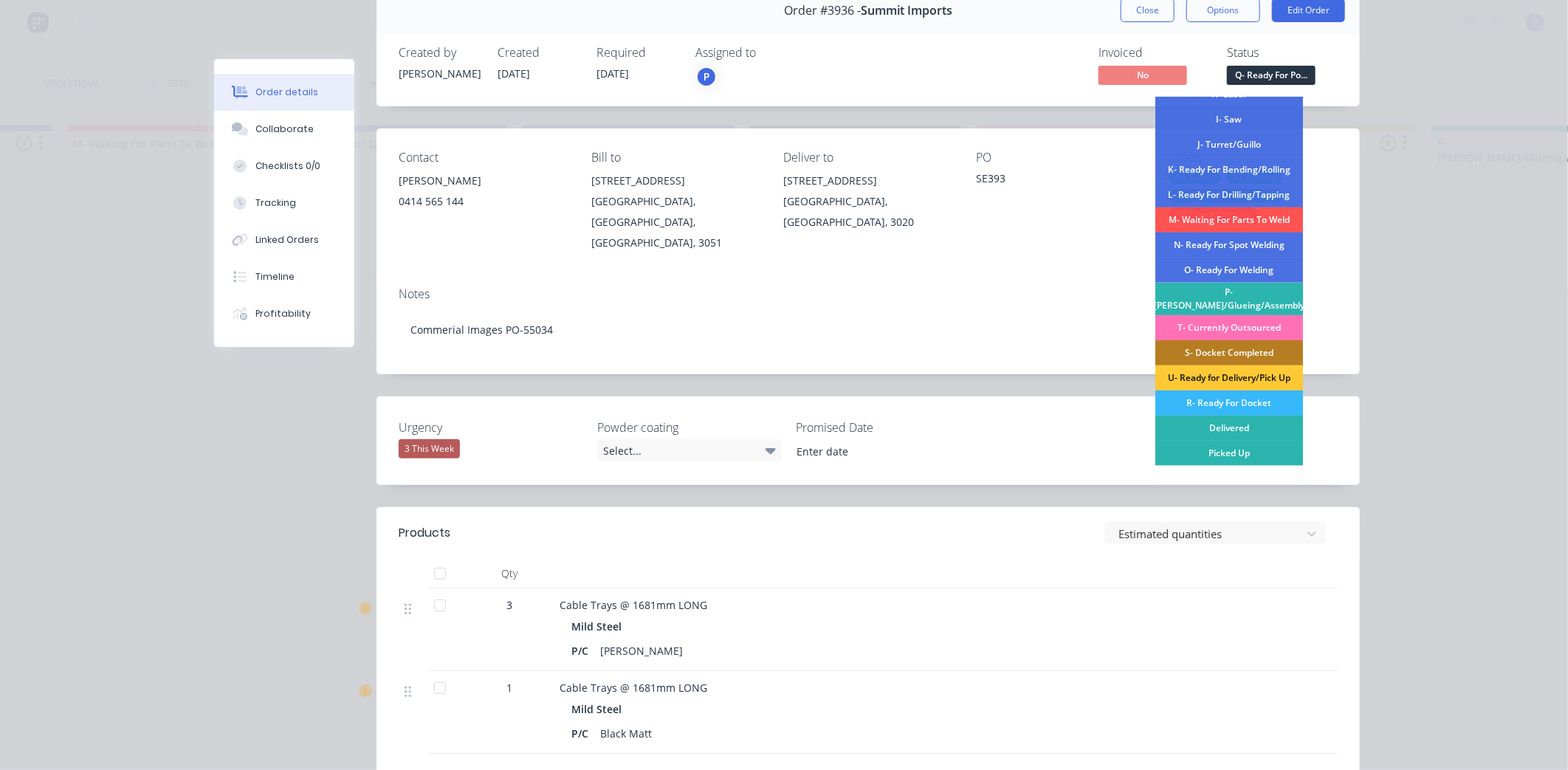
click at [1232, 397] on div "R- Ready For Docket" at bounding box center [1229, 403] width 148 height 25
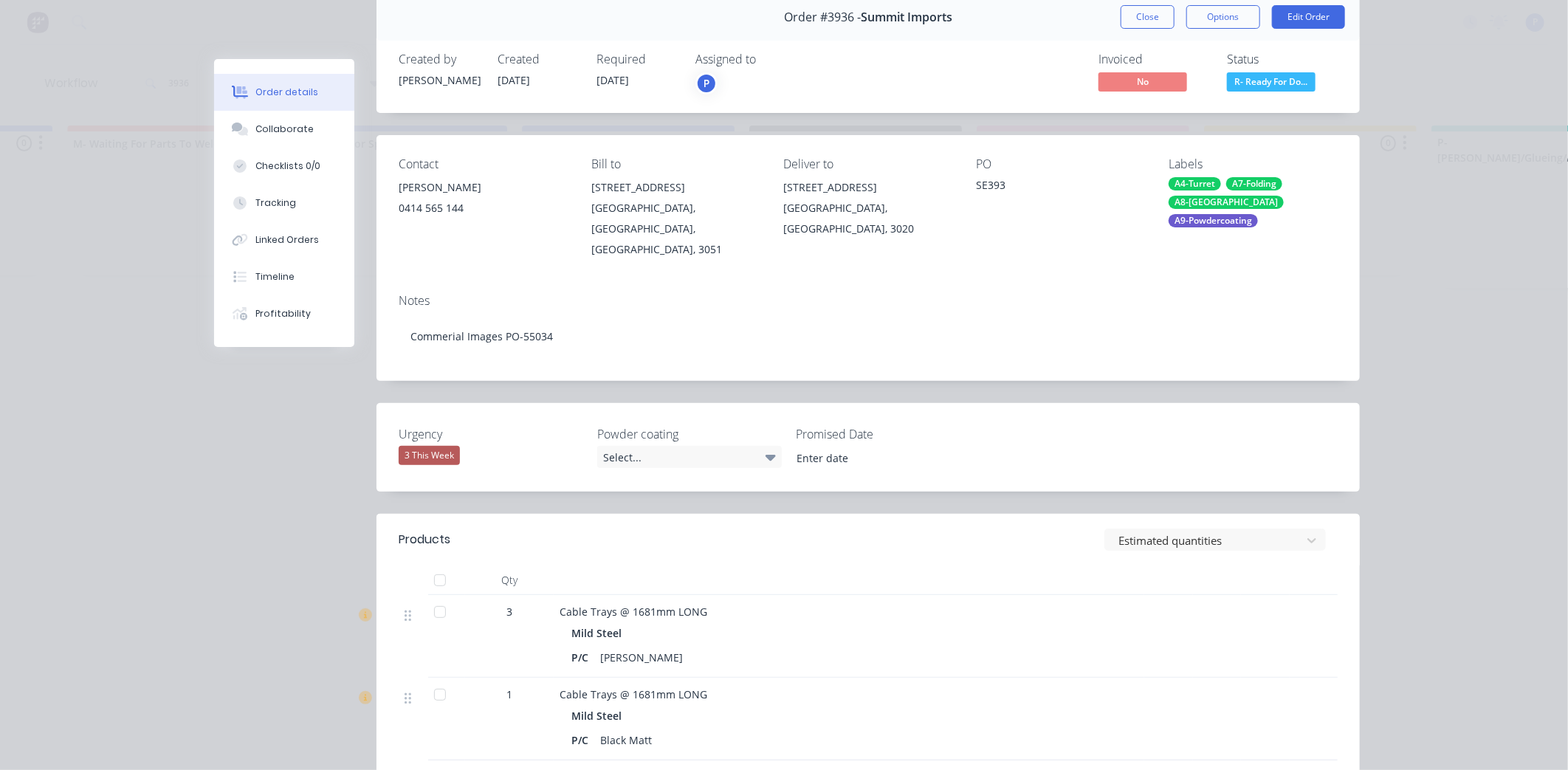
scroll to position [53, 0]
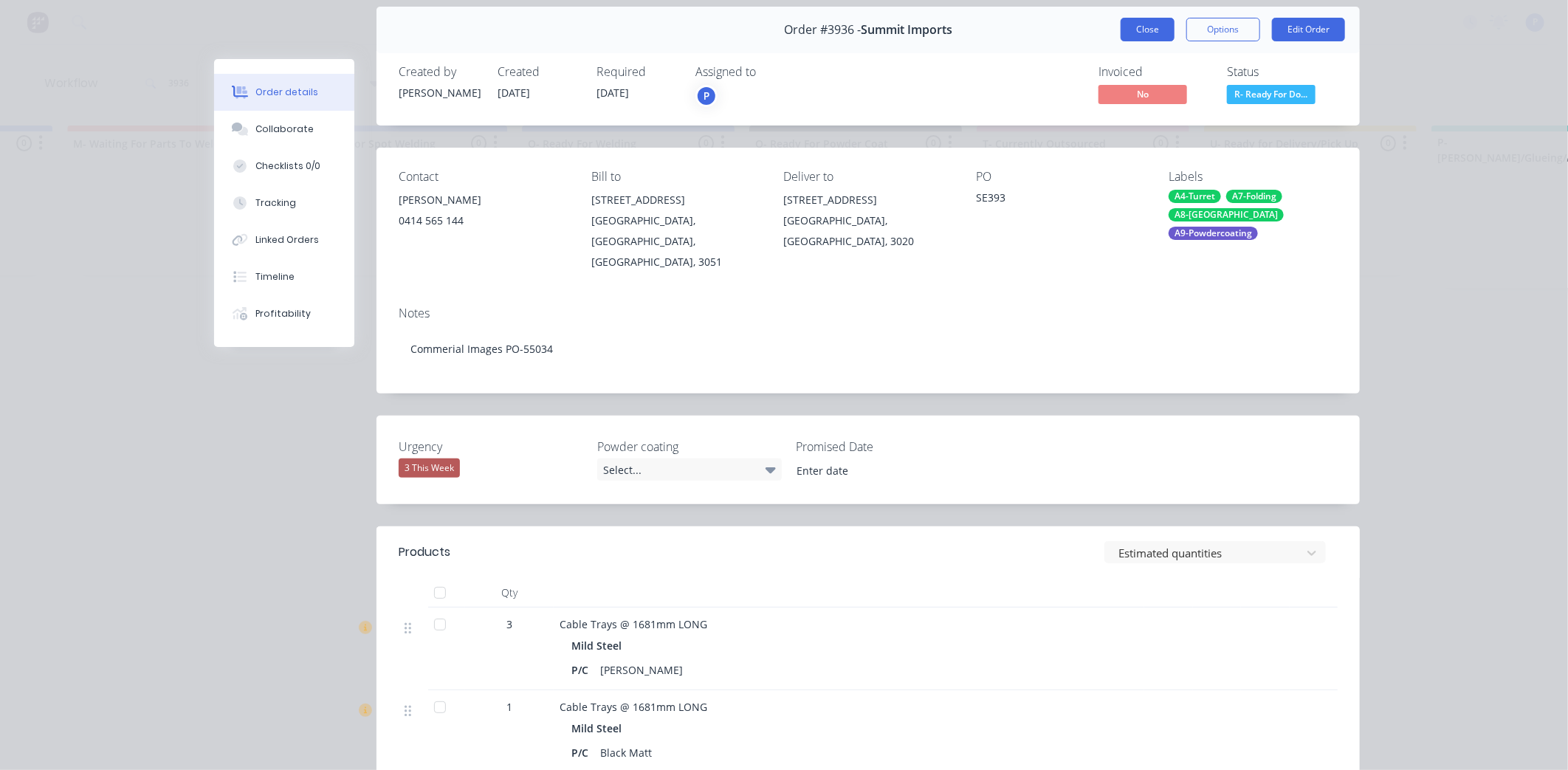
click at [1133, 34] on button "Close" at bounding box center [1148, 30] width 54 height 23
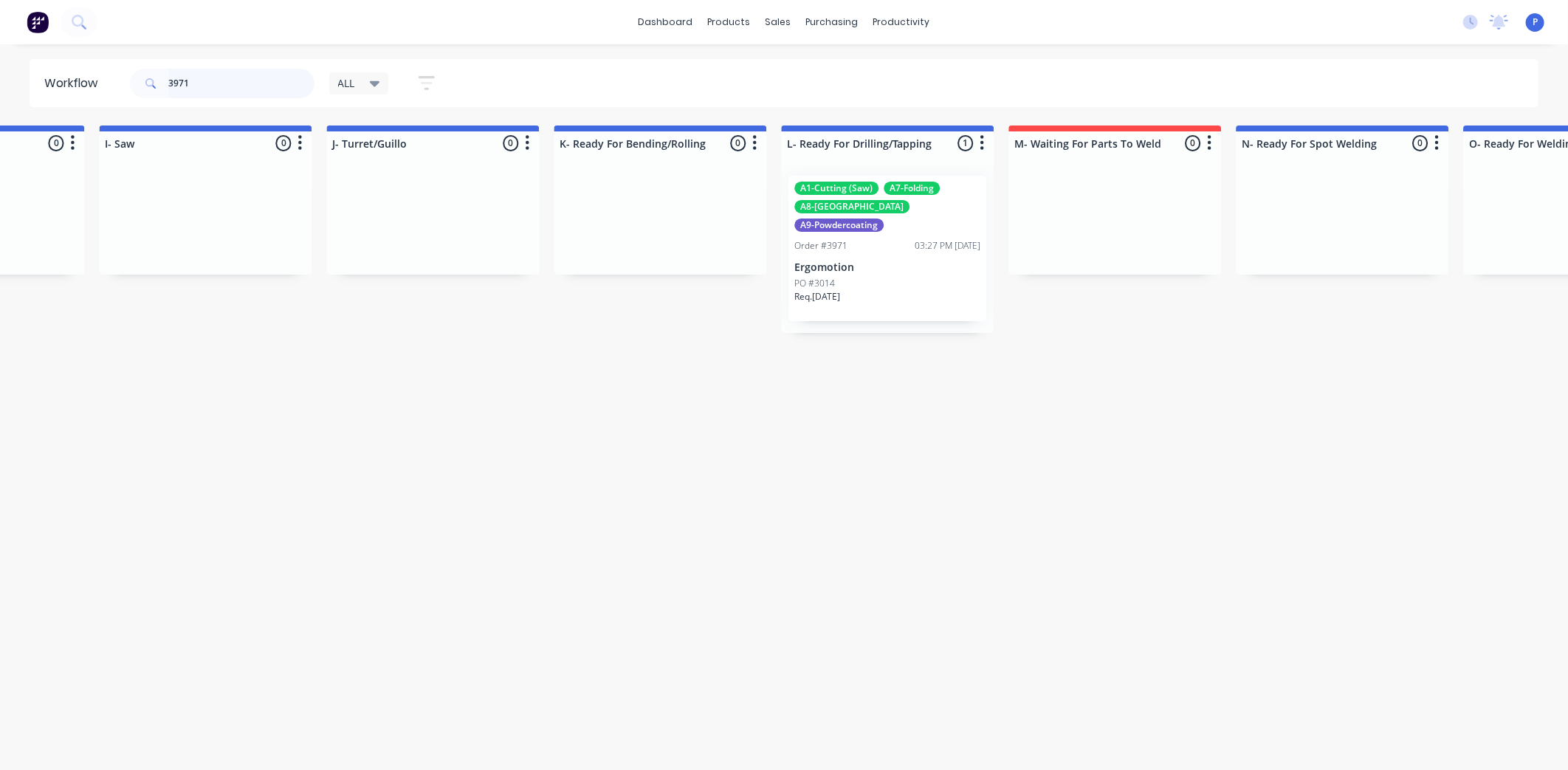
scroll to position [0, 1847]
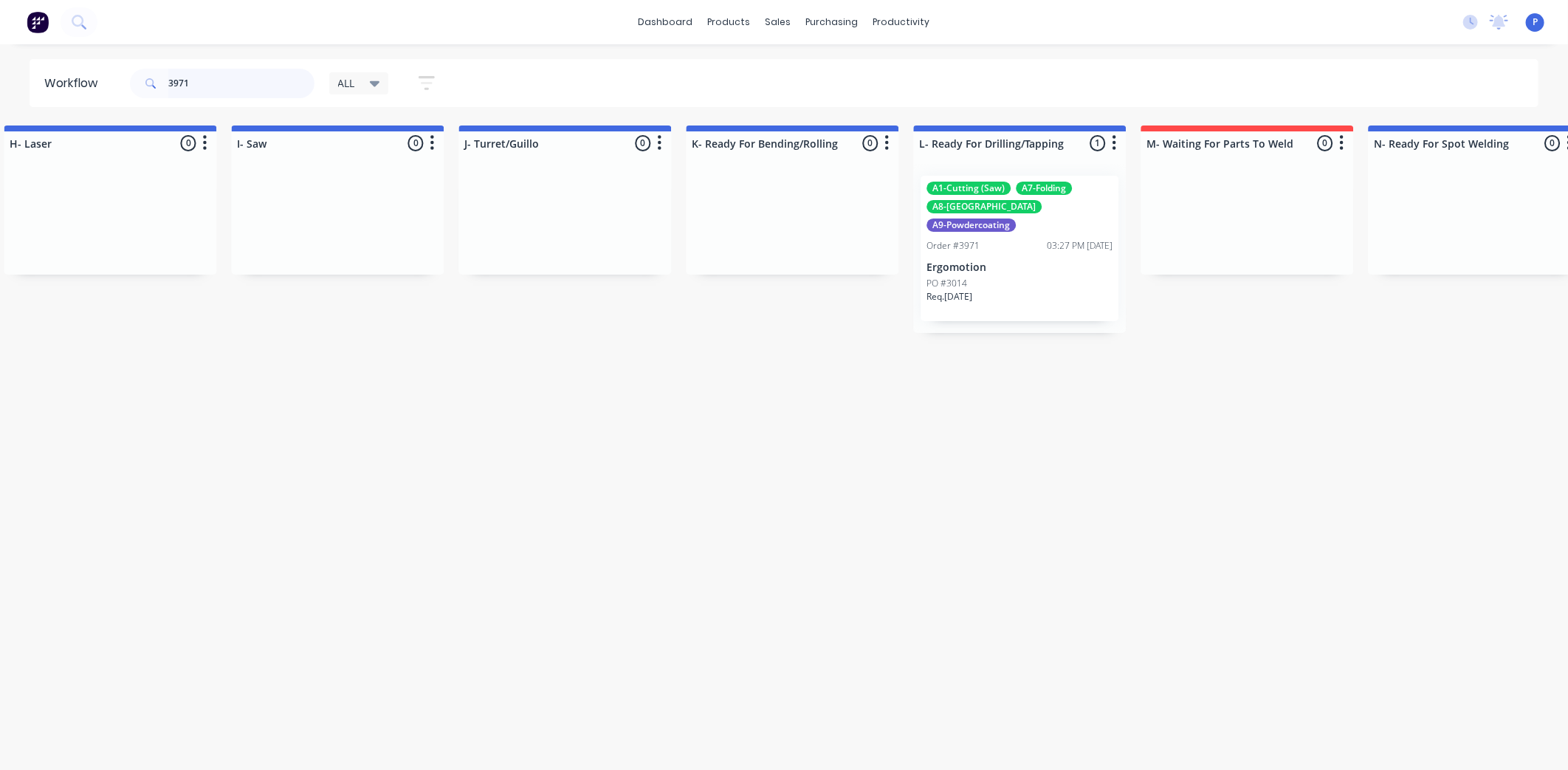
type input "3971"
click at [1026, 239] on div "Order #3971 03:27 PM [DATE]" at bounding box center [1020, 245] width 186 height 13
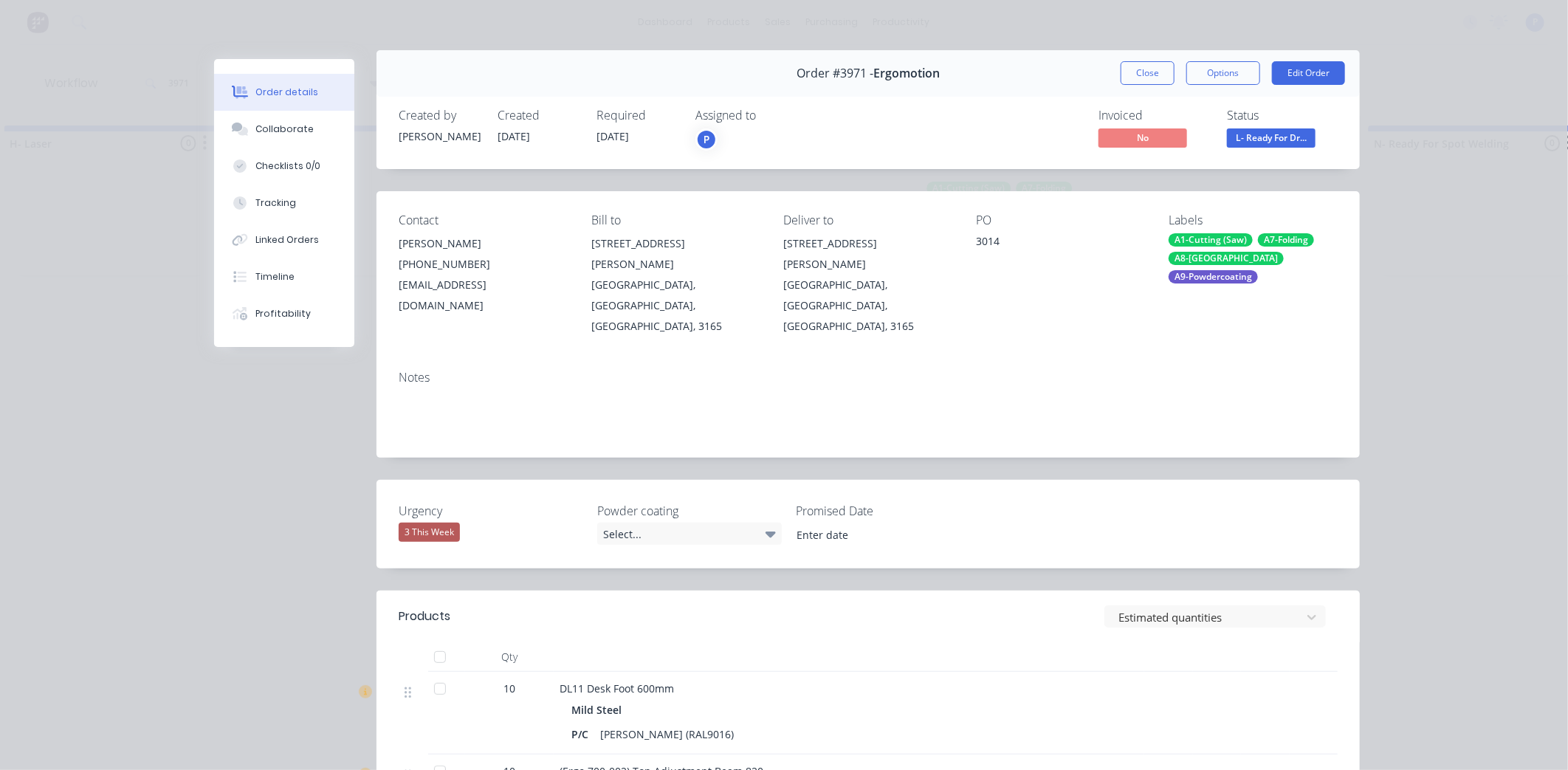
scroll to position [23, 0]
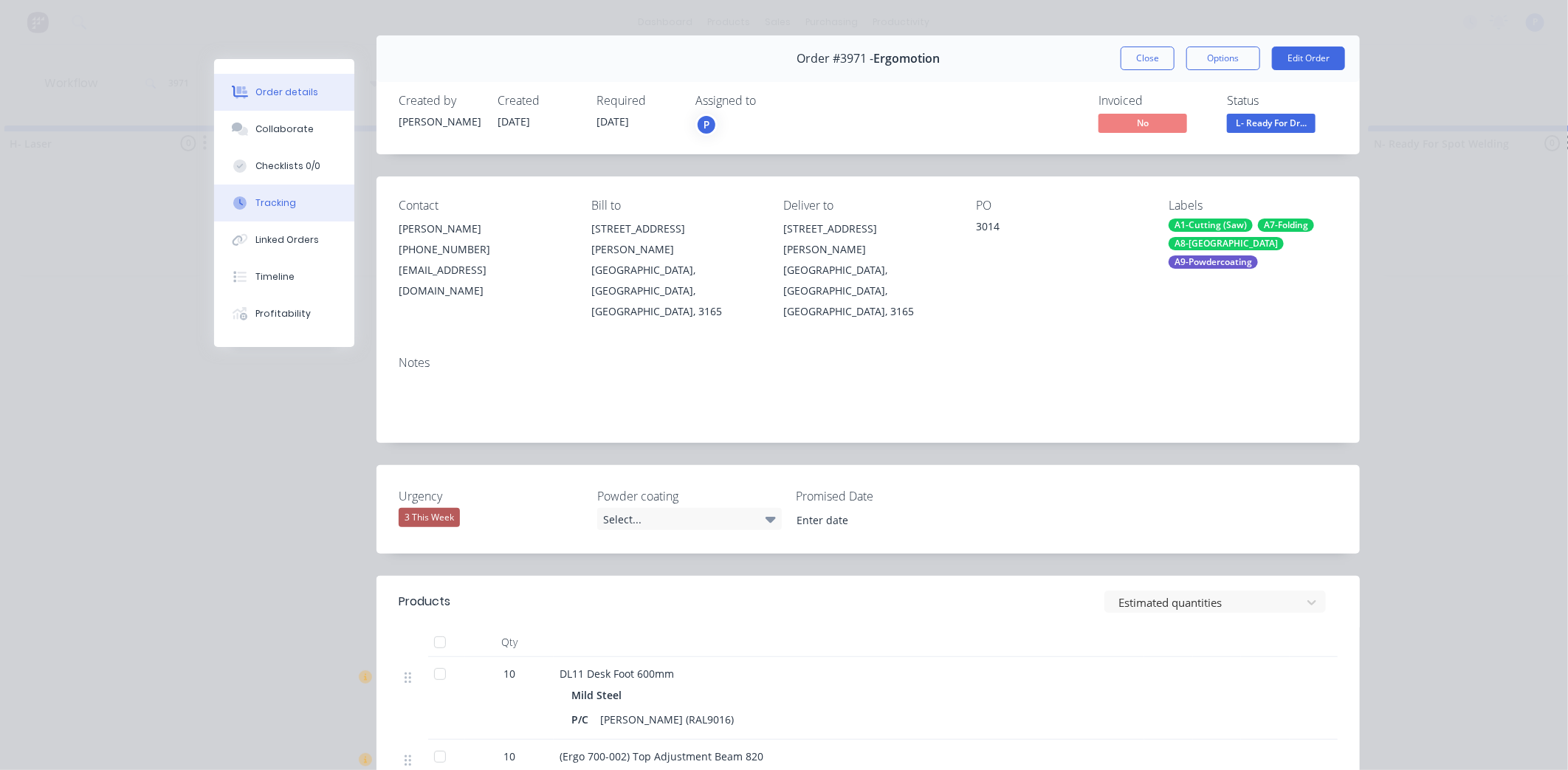
click at [267, 194] on button "Tracking" at bounding box center [284, 202] width 140 height 37
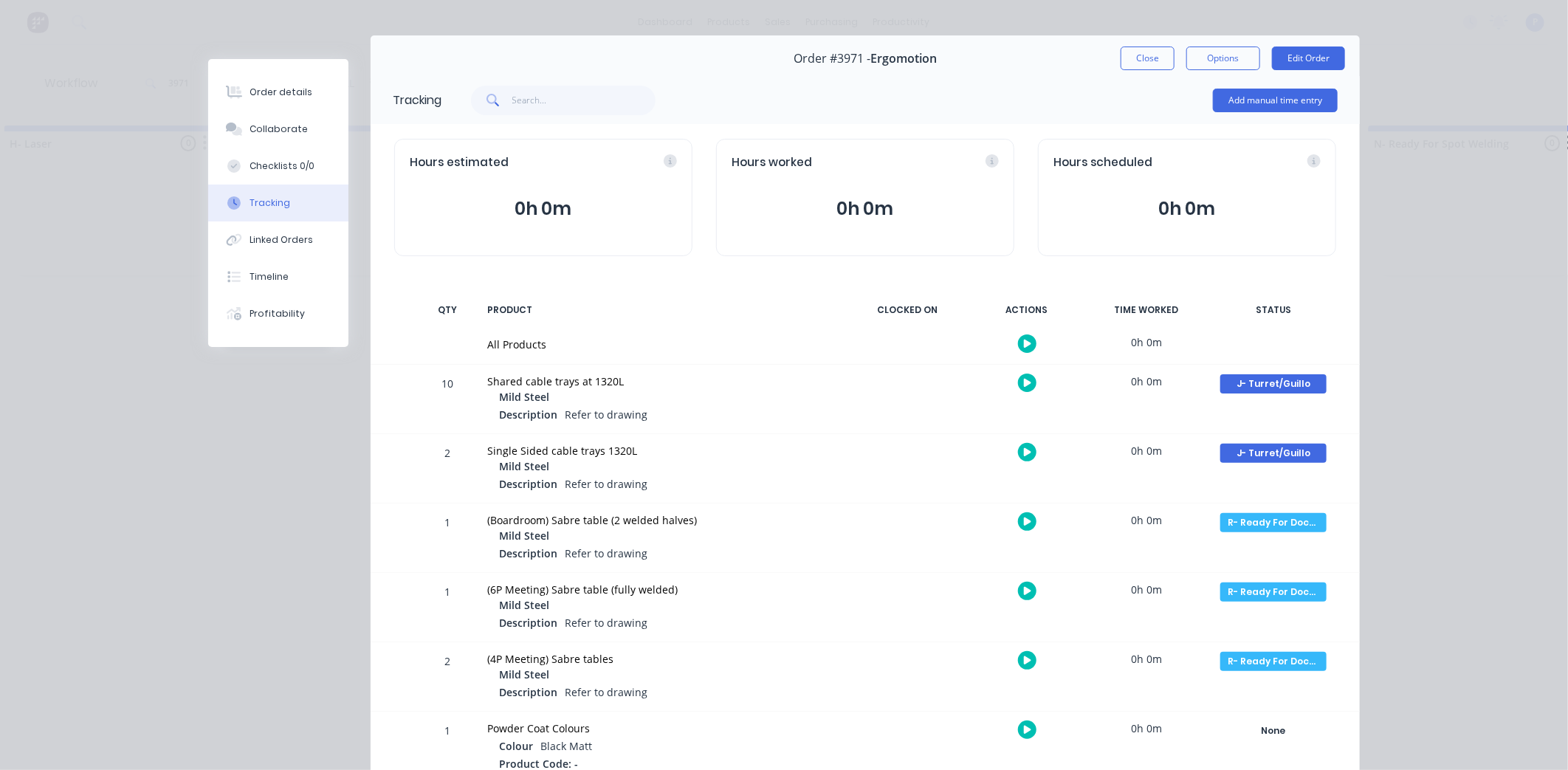
scroll to position [0, 0]
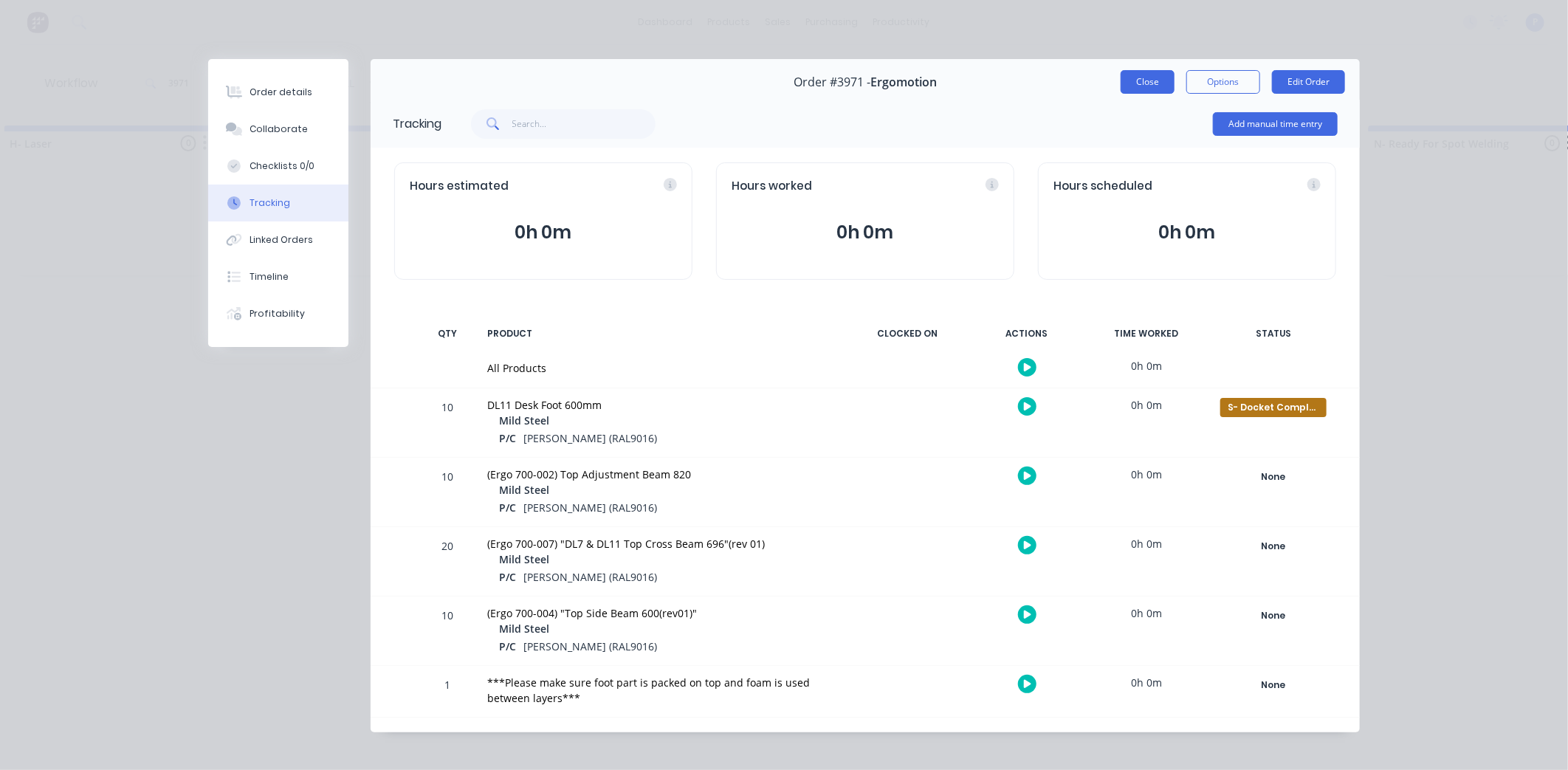
click at [1136, 80] on button "Close" at bounding box center [1148, 81] width 54 height 23
